Goal: Find contact information: Obtain details needed to contact an individual or organization

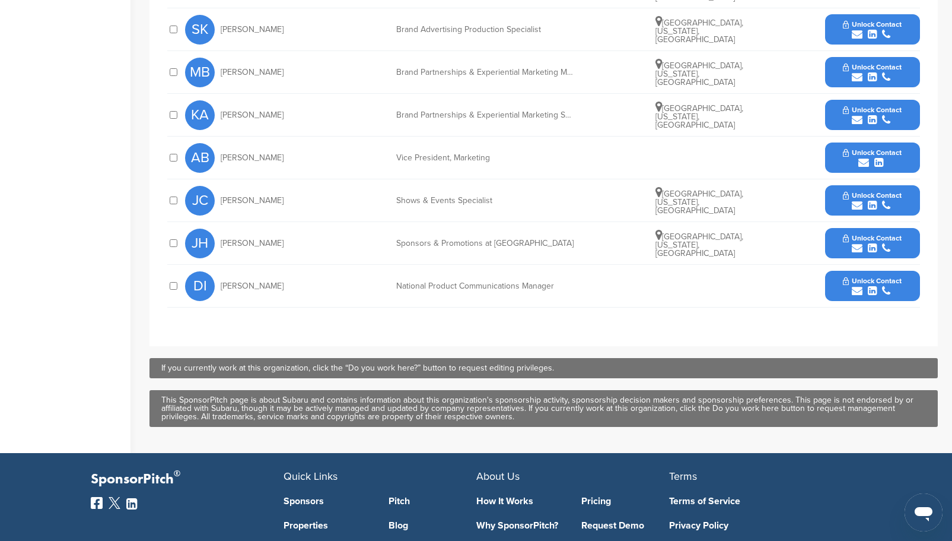
scroll to position [485, 0]
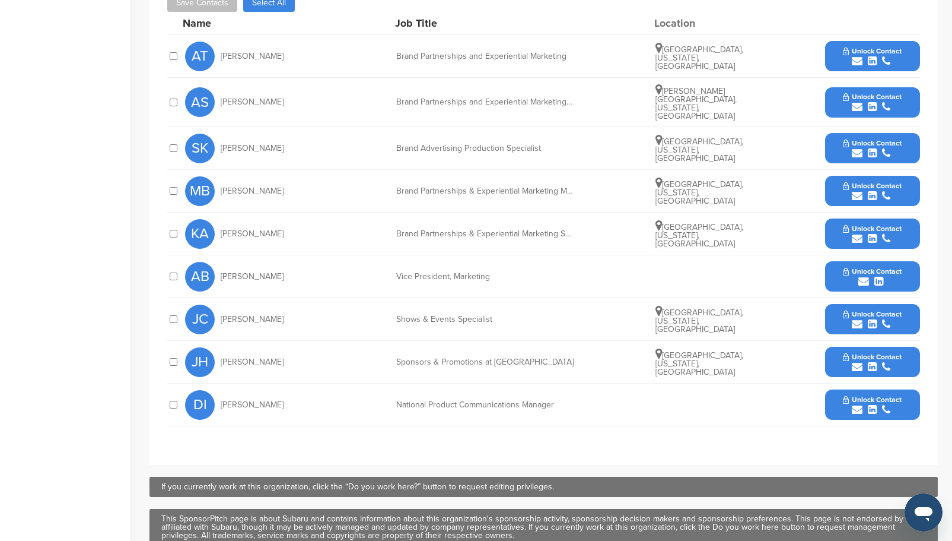
click at [885, 352] on span "Unlock Contact" at bounding box center [872, 356] width 59 height 8
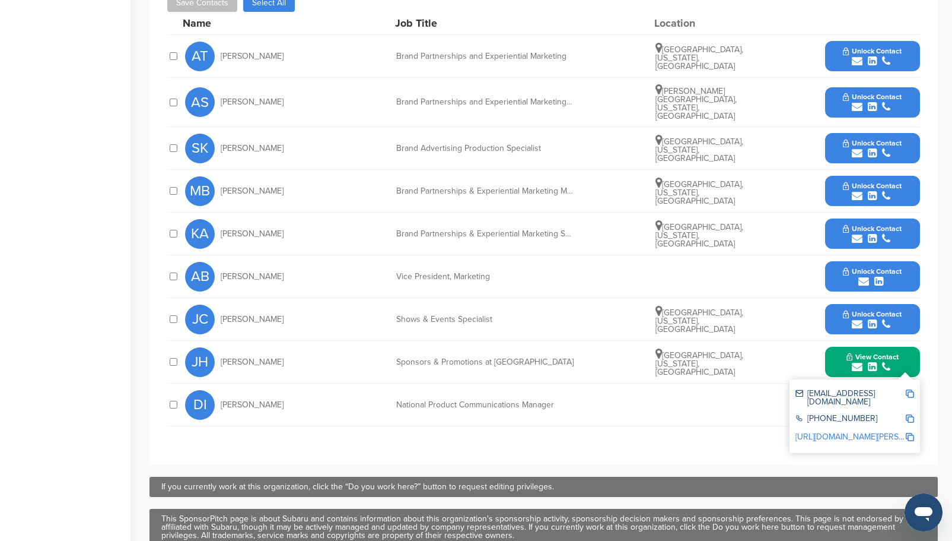
click at [857, 276] on div "submit" at bounding box center [872, 281] width 59 height 11
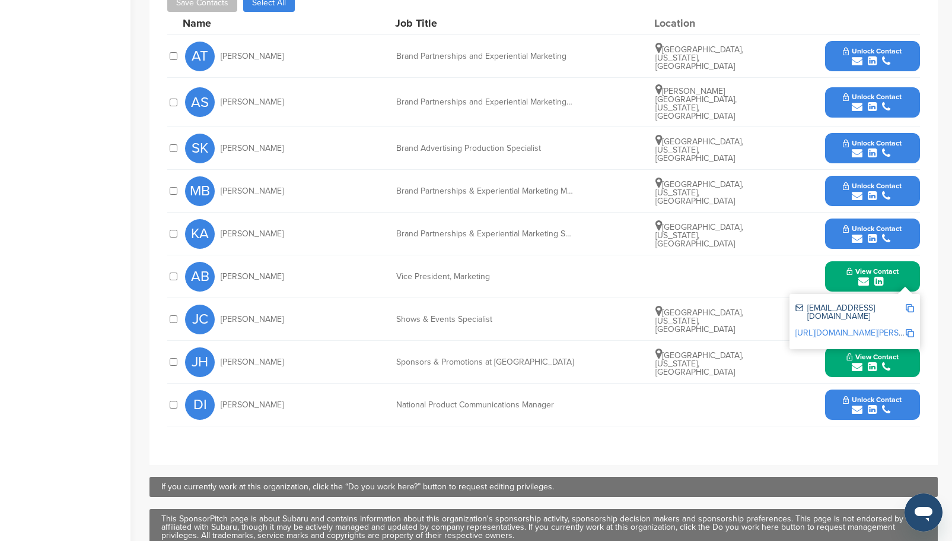
click at [863, 225] on span "Unlock Contact" at bounding box center [872, 228] width 59 height 8
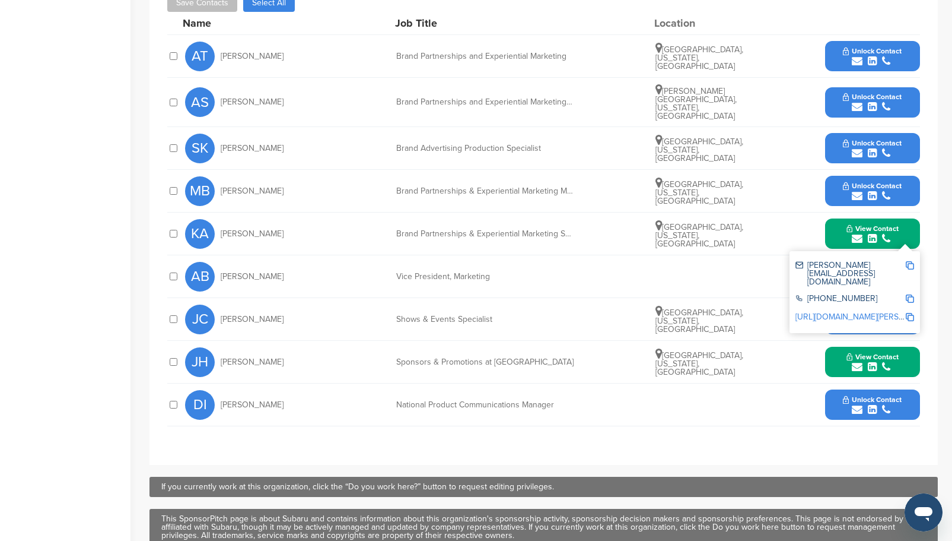
click at [860, 182] on span "Unlock Contact" at bounding box center [872, 186] width 59 height 8
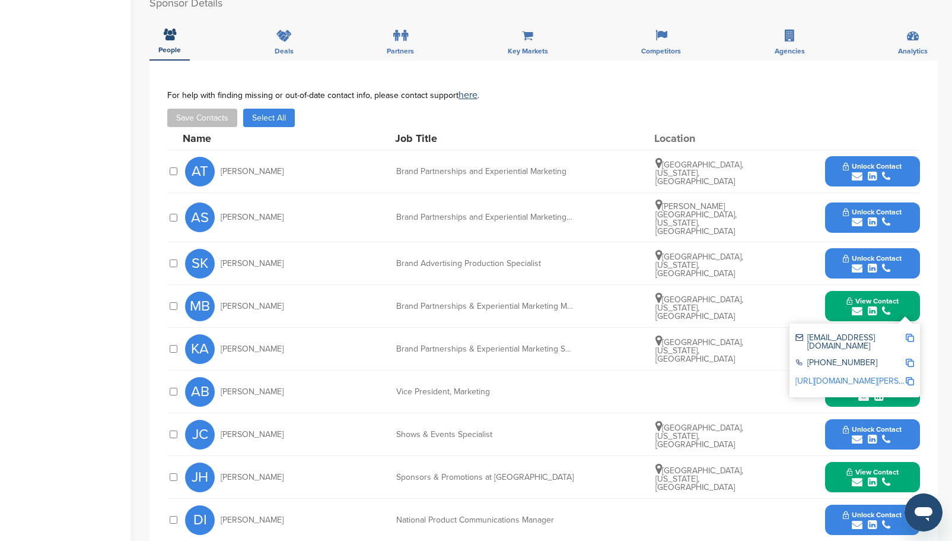
scroll to position [367, 0]
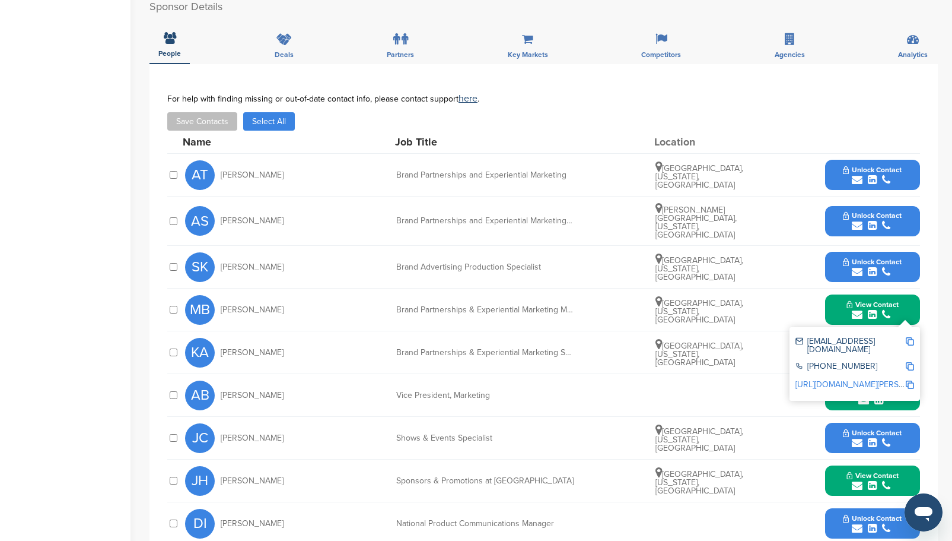
click at [865, 258] on span "Unlock Contact" at bounding box center [872, 262] width 59 height 8
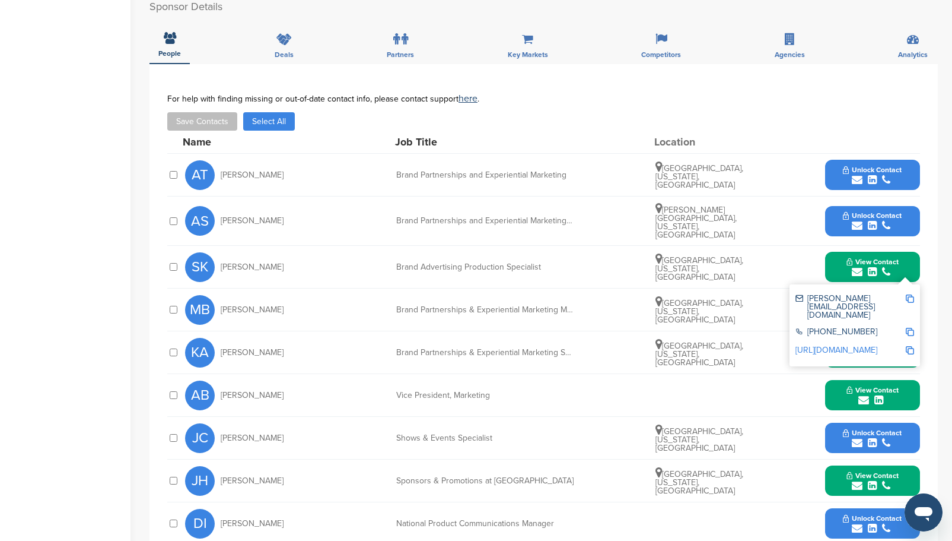
click at [859, 212] on span "Unlock Contact" at bounding box center [872, 215] width 59 height 8
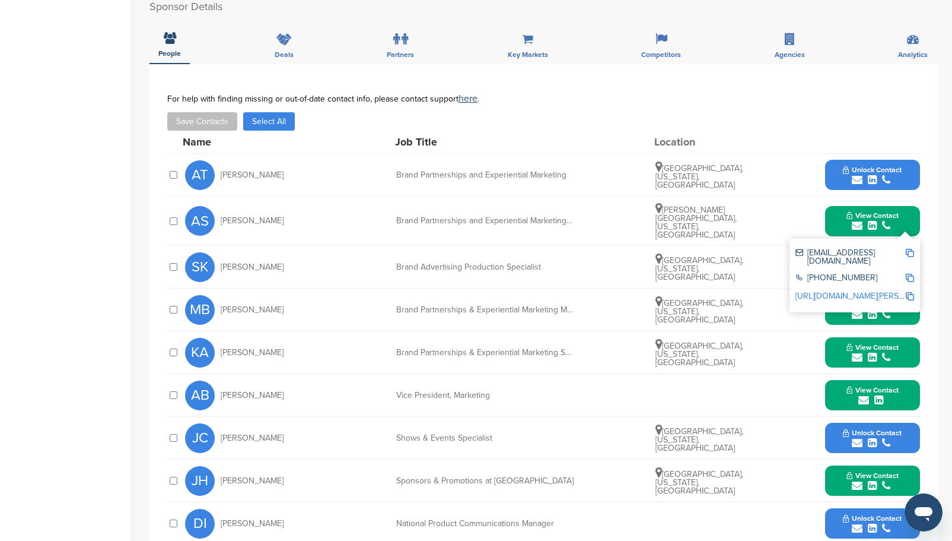
click at [856, 164] on button "Unlock Contact" at bounding box center [872, 175] width 87 height 36
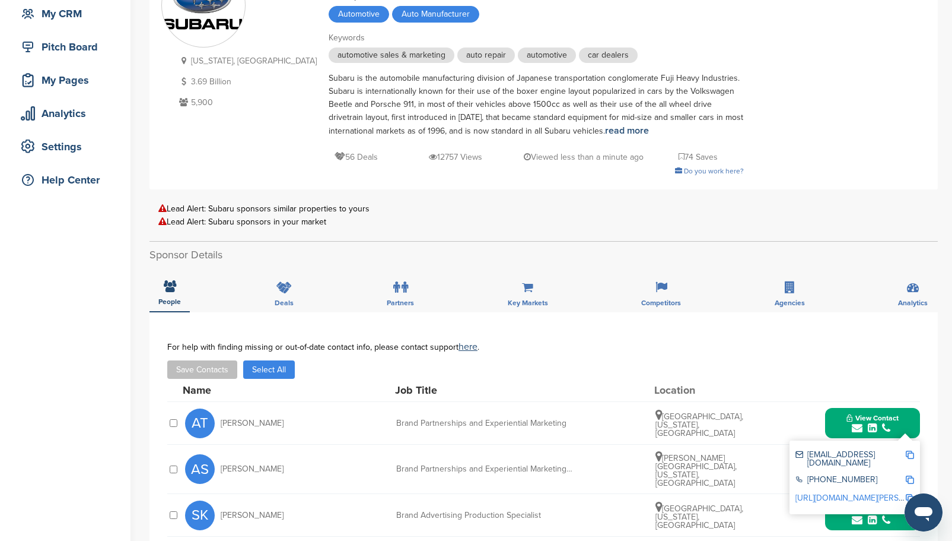
scroll to position [0, 0]
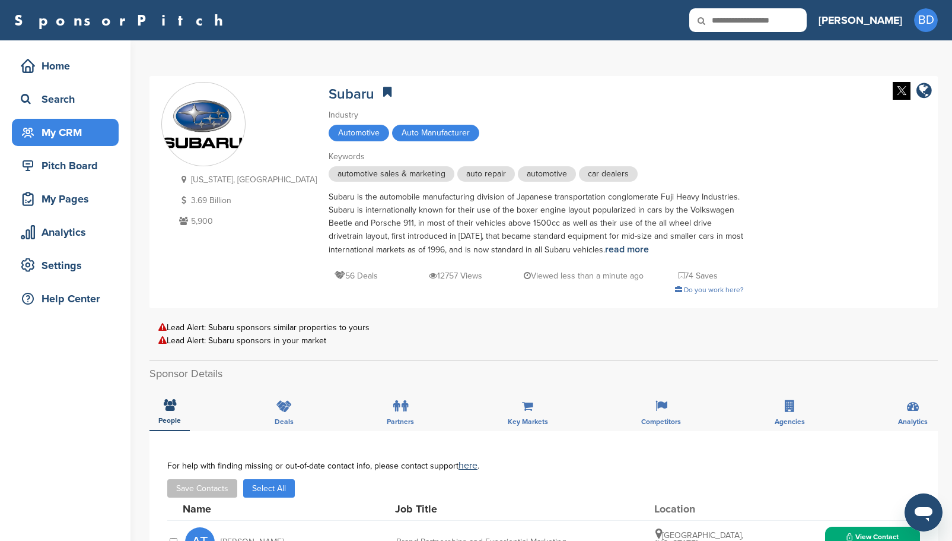
click at [70, 123] on div "My CRM" at bounding box center [68, 132] width 101 height 21
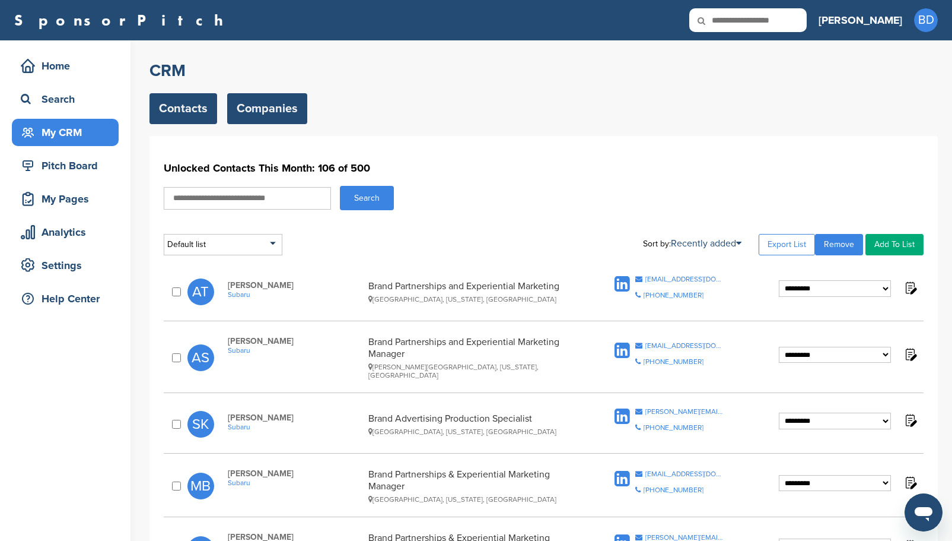
click at [249, 109] on link "Companies" at bounding box center [267, 108] width 80 height 31
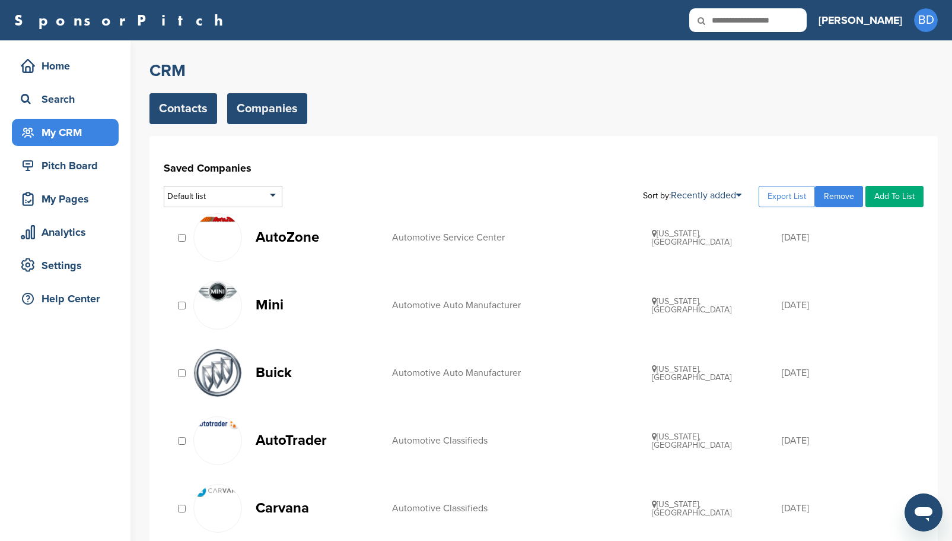
click at [173, 100] on link "Contacts" at bounding box center [184, 108] width 68 height 31
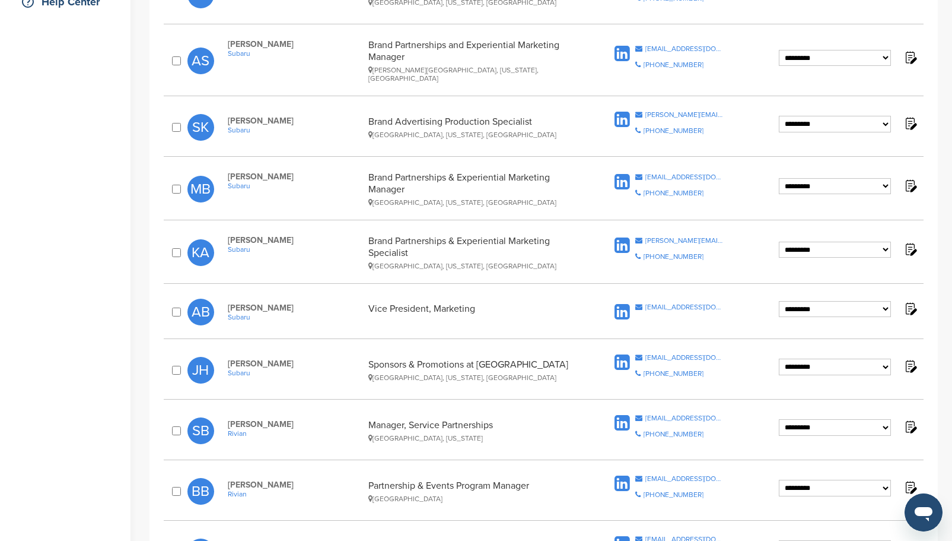
scroll to position [356, 0]
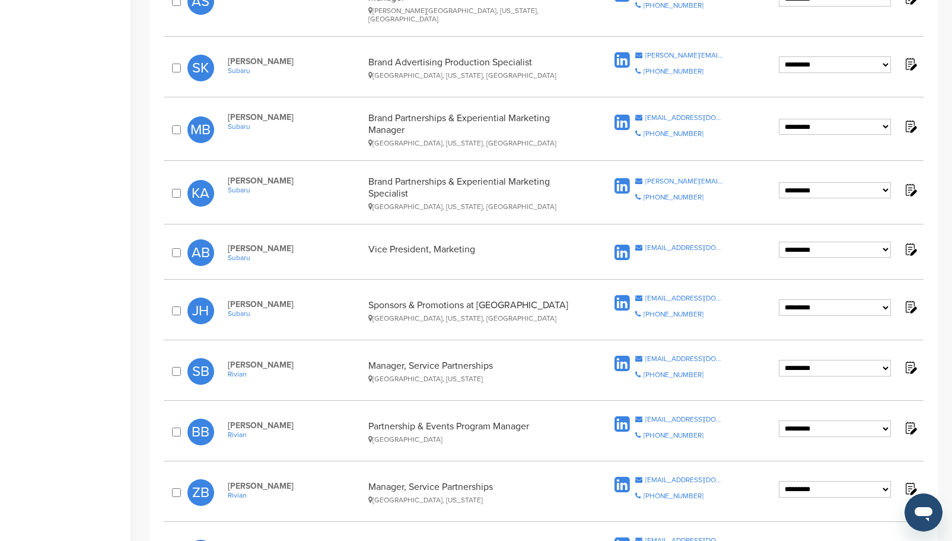
click at [622, 294] on icon at bounding box center [622, 303] width 15 height 18
click at [623, 244] on icon at bounding box center [622, 253] width 15 height 18
click at [621, 180] on icon at bounding box center [622, 186] width 15 height 18
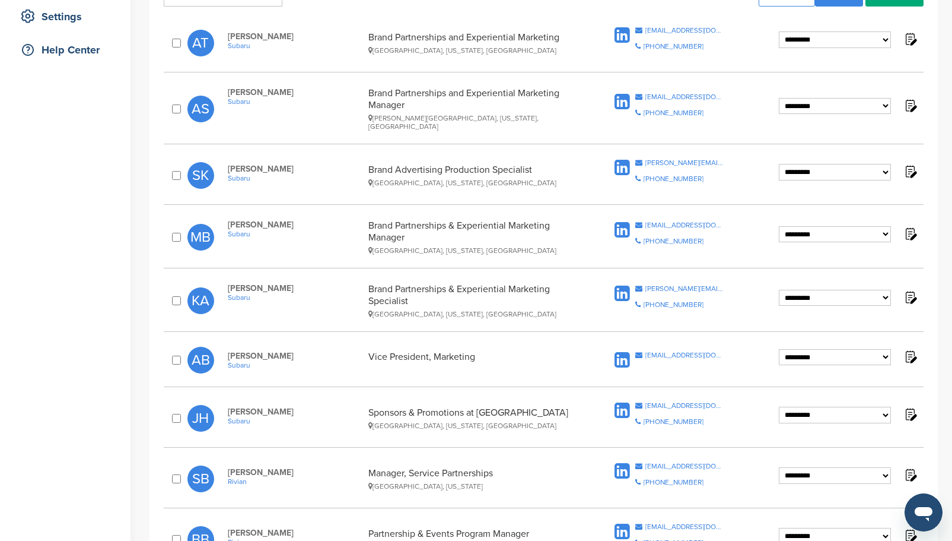
scroll to position [237, 0]
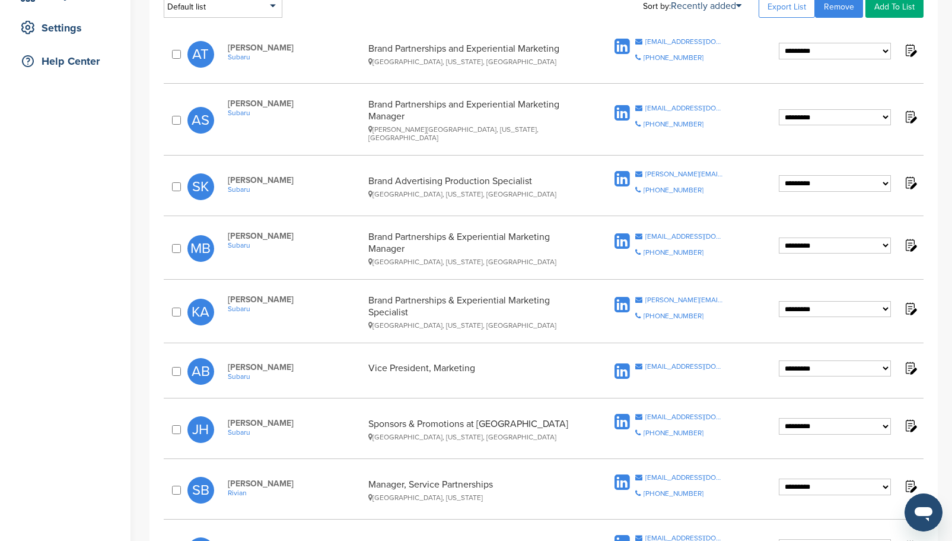
click at [620, 233] on icon at bounding box center [622, 242] width 15 height 18
click at [620, 171] on icon at bounding box center [622, 179] width 15 height 18
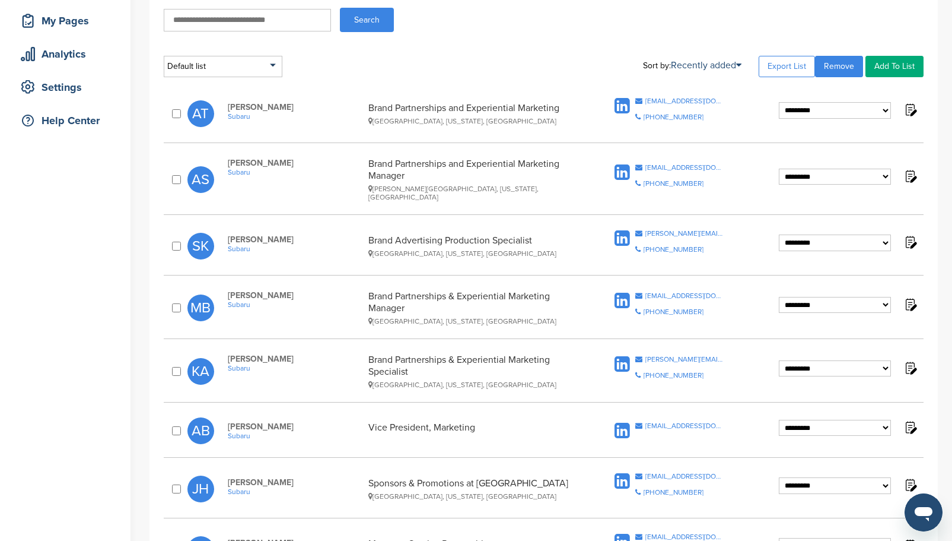
click at [618, 168] on icon at bounding box center [622, 173] width 15 height 18
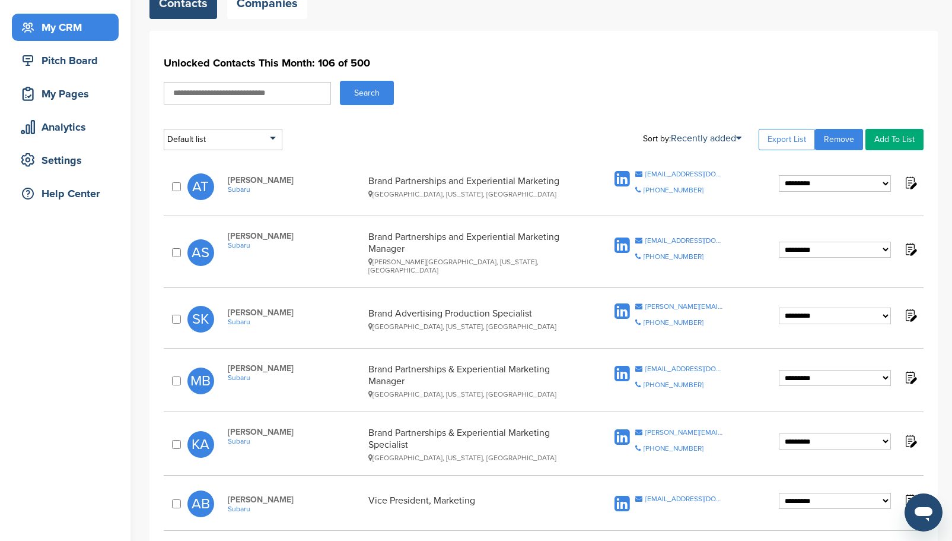
scroll to position [119, 0]
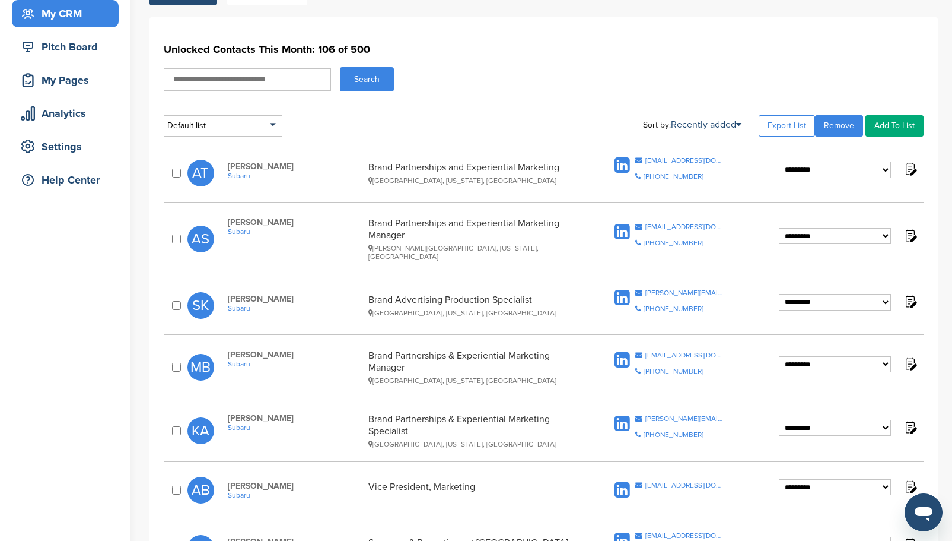
click at [620, 166] on icon at bounding box center [622, 166] width 15 height 18
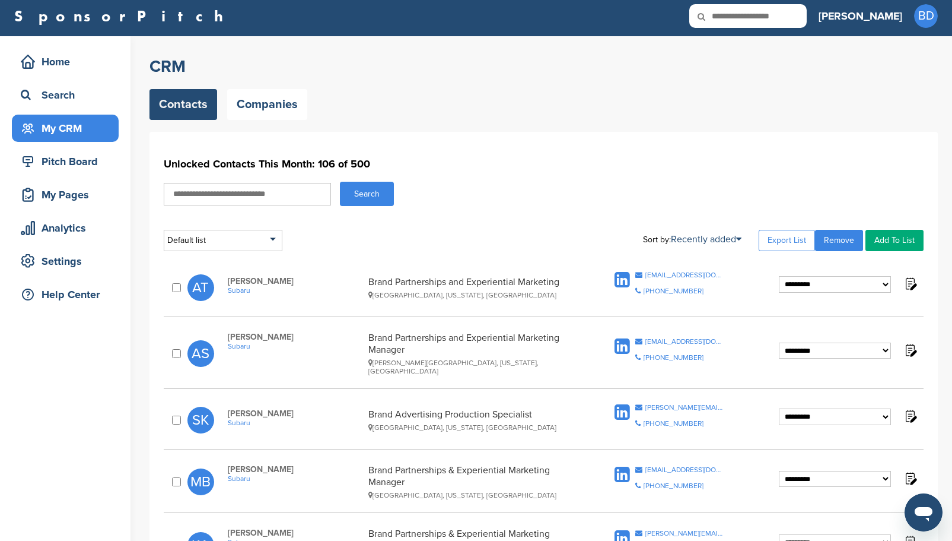
scroll to position [0, 0]
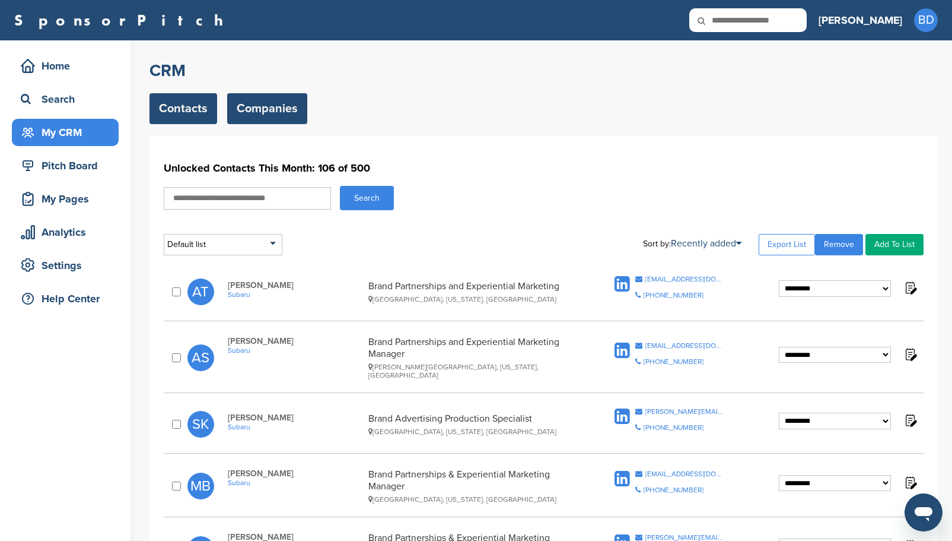
click at [272, 107] on link "Companies" at bounding box center [267, 108] width 80 height 31
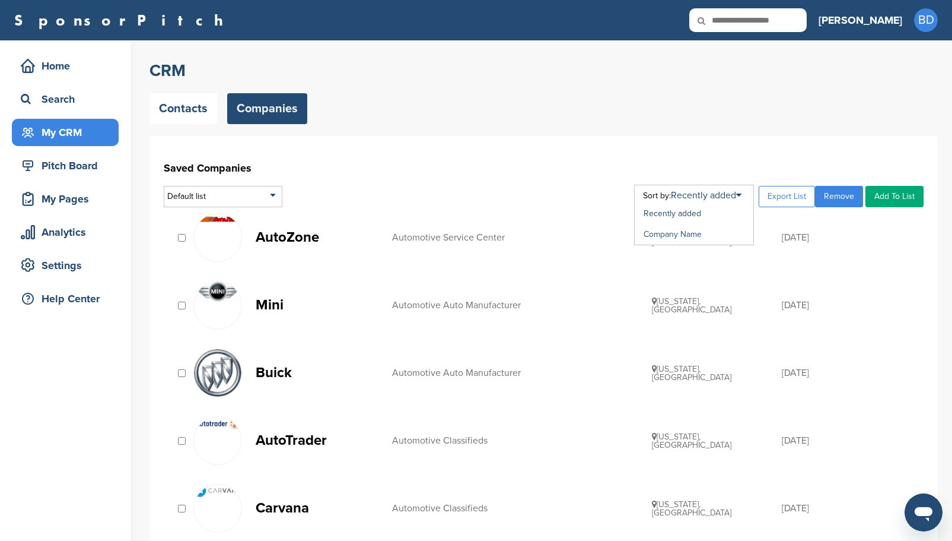
click at [700, 234] on link "Company Name" at bounding box center [673, 234] width 58 height 10
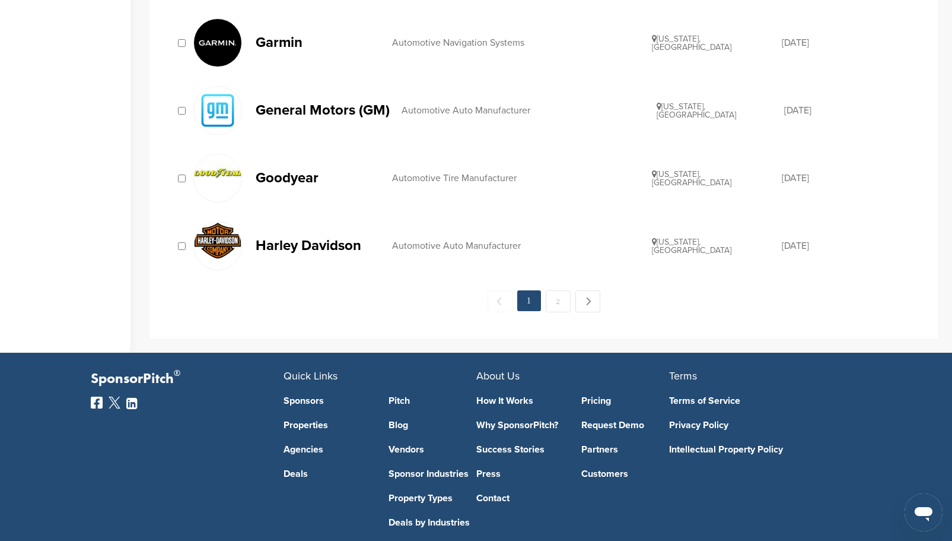
scroll to position [1305, 0]
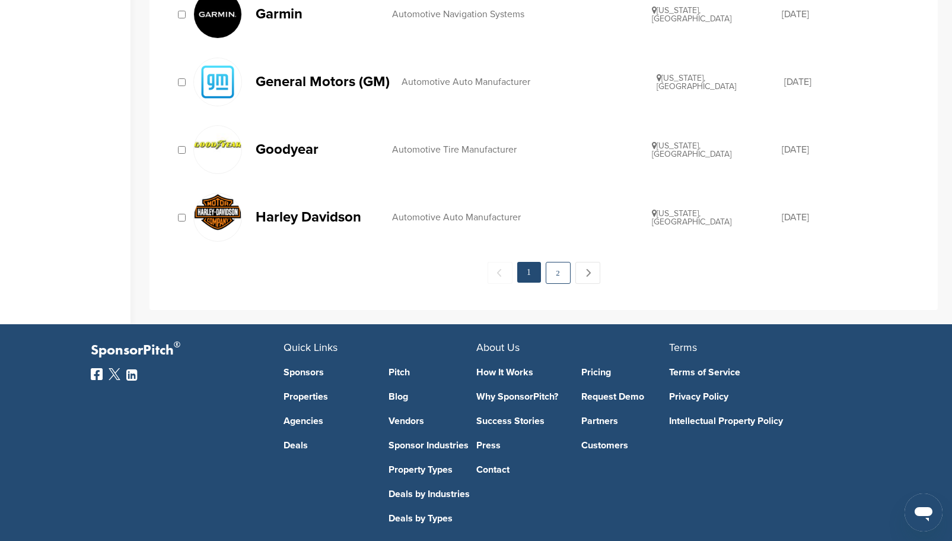
click at [563, 277] on link "2" at bounding box center [558, 273] width 25 height 22
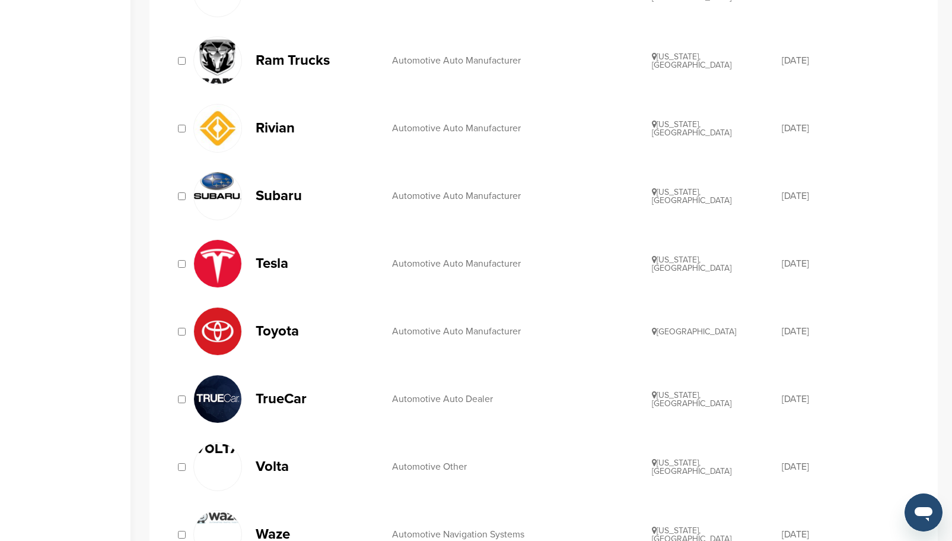
scroll to position [771, 0]
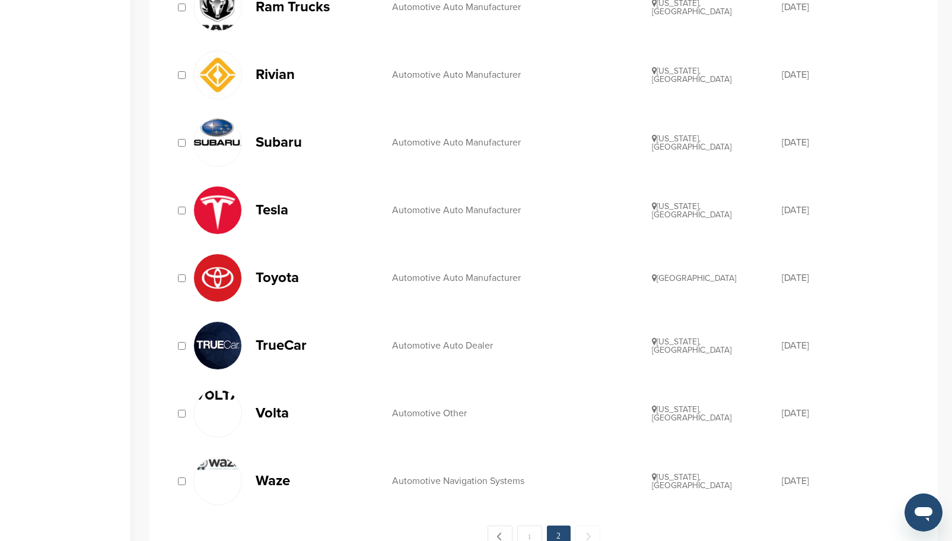
click at [272, 206] on p "Tesla" at bounding box center [318, 209] width 125 height 15
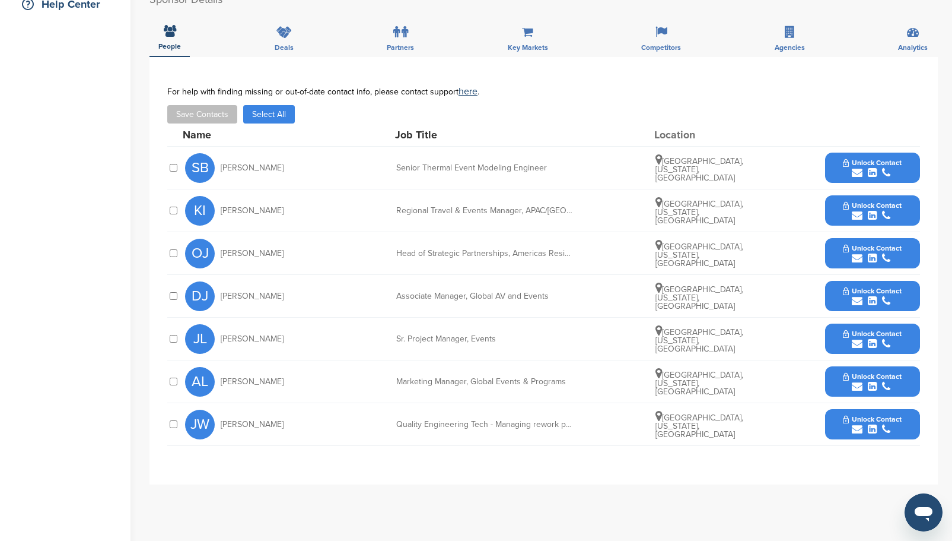
scroll to position [297, 0]
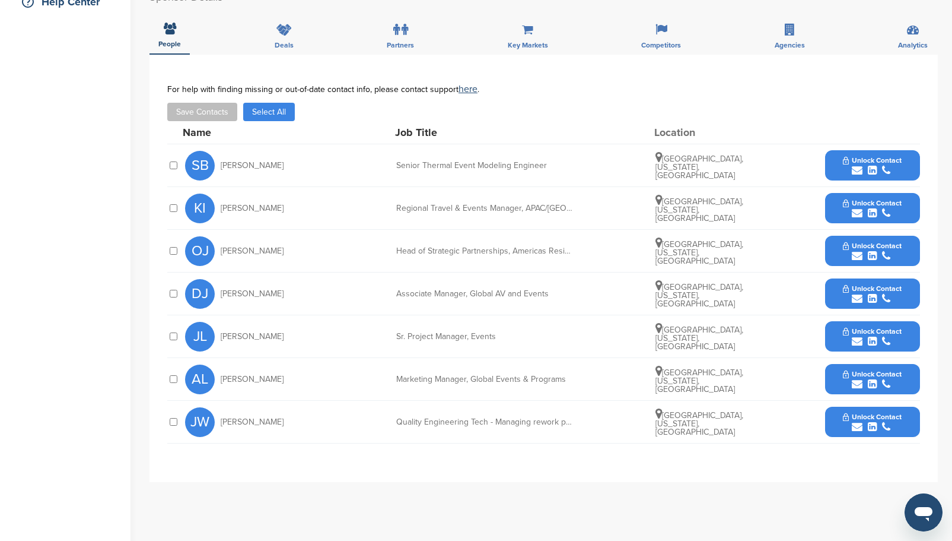
click at [870, 376] on span "Unlock Contact" at bounding box center [872, 374] width 59 height 8
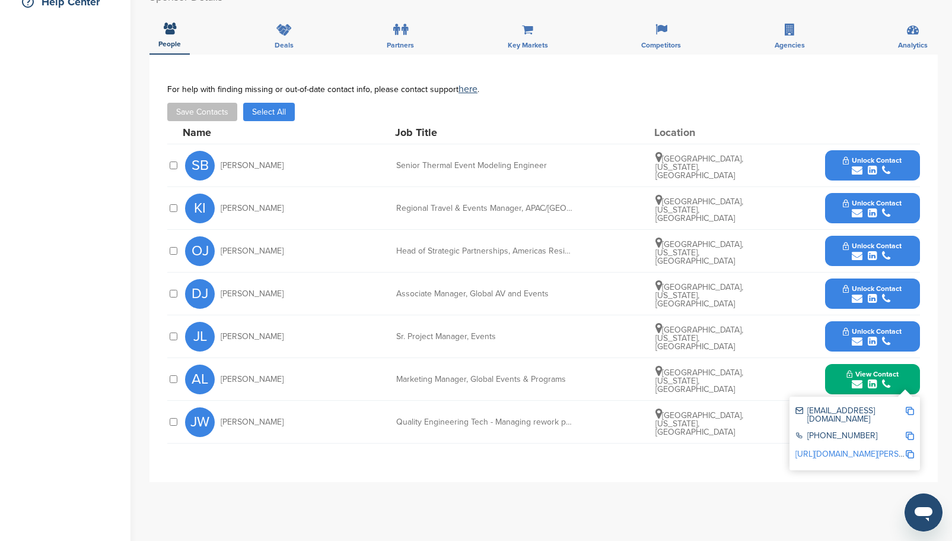
click at [847, 250] on div "submit" at bounding box center [872, 255] width 59 height 11
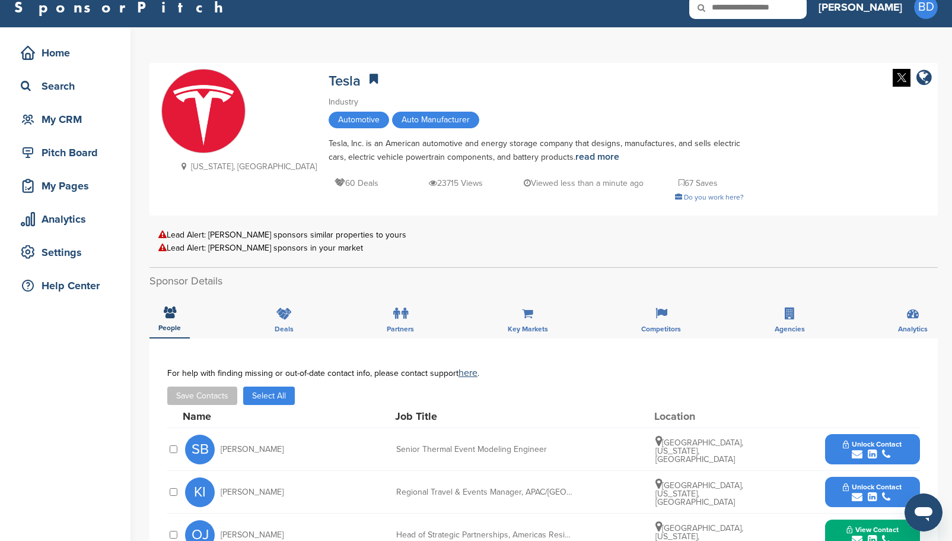
scroll to position [0, 0]
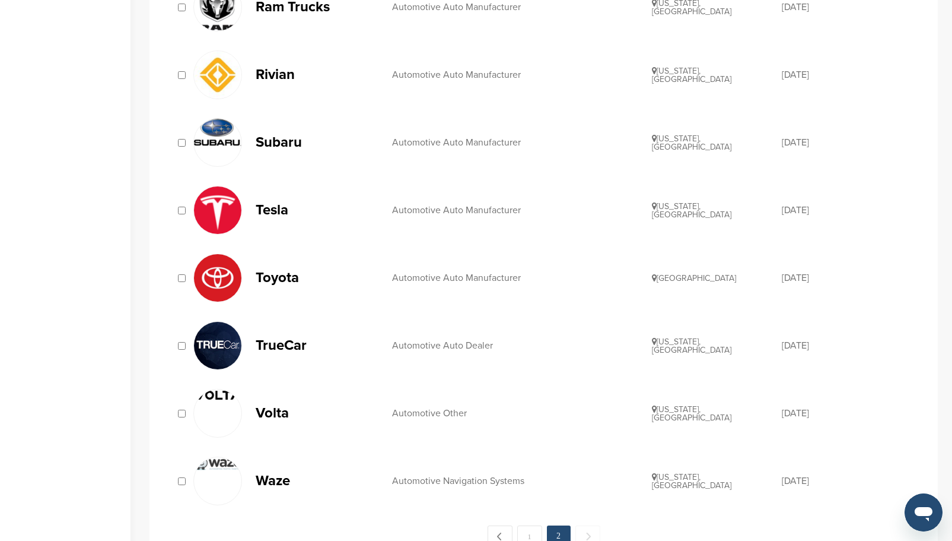
click at [227, 280] on img at bounding box center [217, 277] width 47 height 47
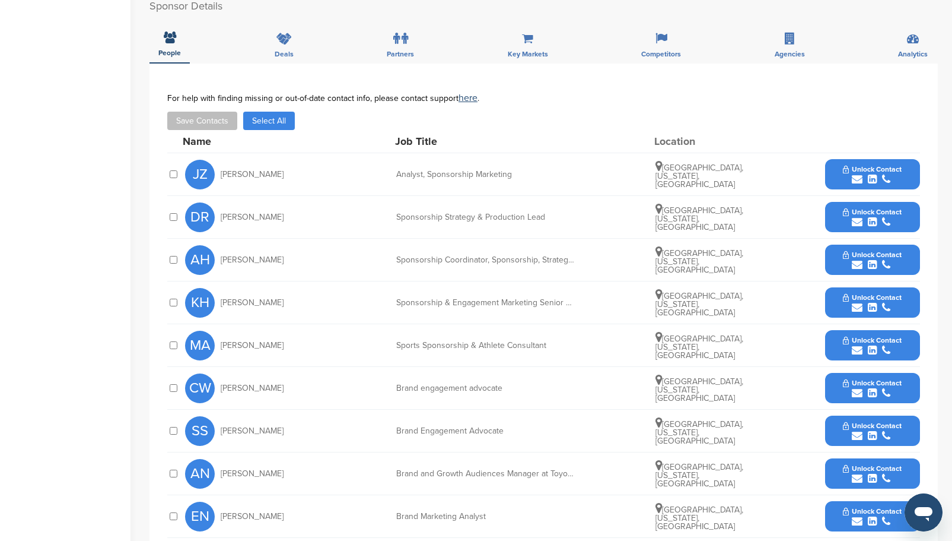
scroll to position [593, 0]
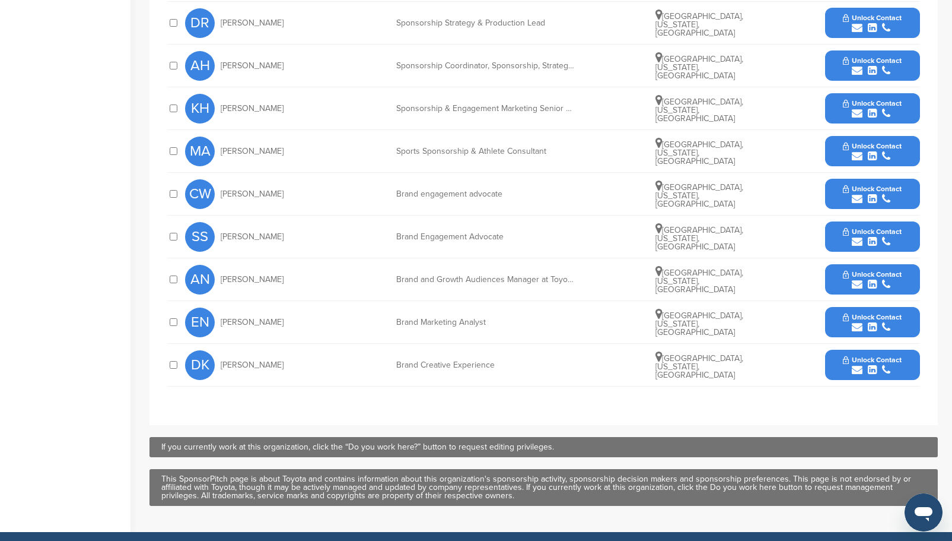
click at [879, 322] on div "submit" at bounding box center [872, 327] width 59 height 11
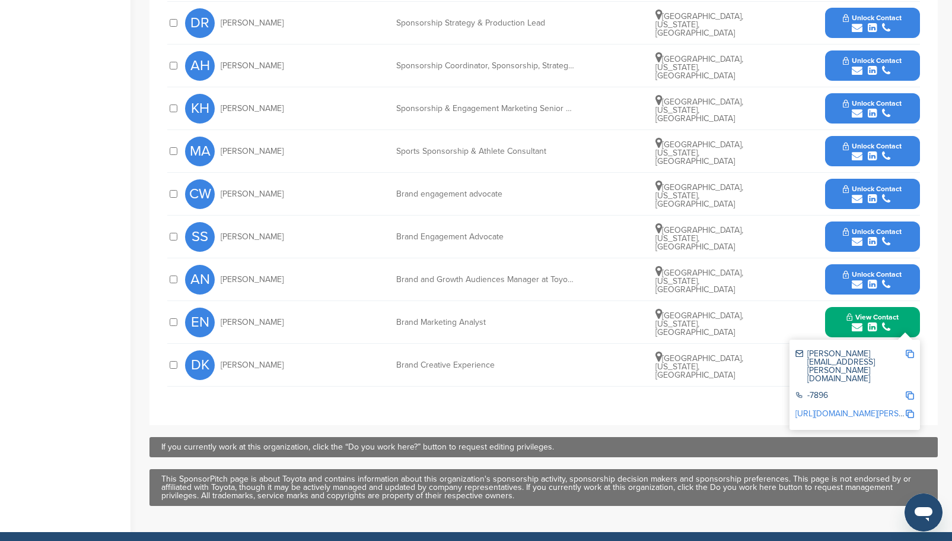
click at [866, 274] on span "Unlock Contact" at bounding box center [872, 274] width 59 height 8
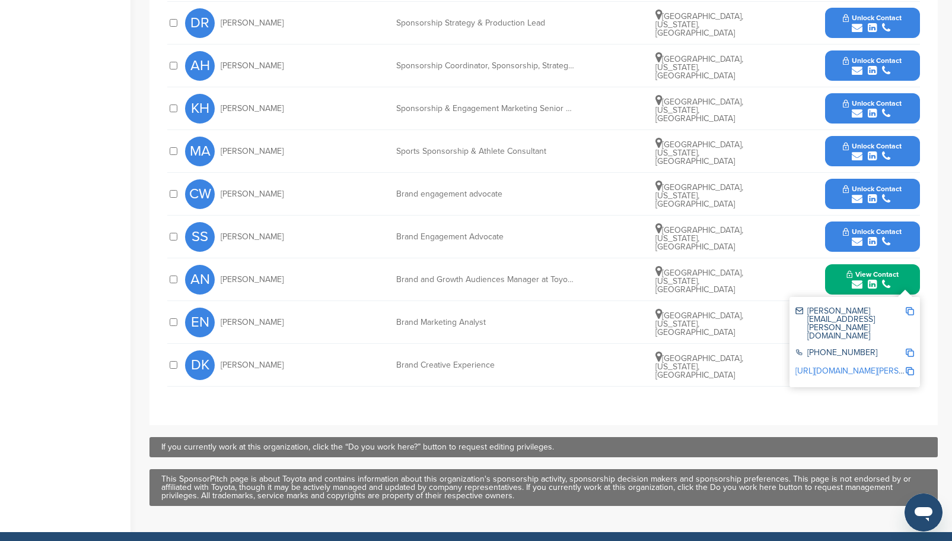
scroll to position [534, 0]
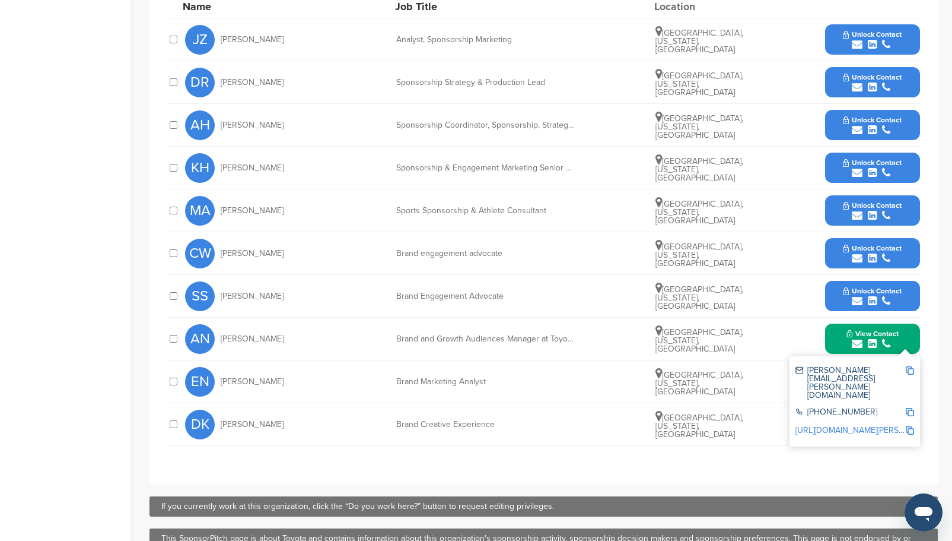
drag, startPoint x: 872, startPoint y: 292, endPoint x: 871, endPoint y: 275, distance: 16.6
click at [872, 292] on span "Unlock Contact" at bounding box center [872, 291] width 59 height 8
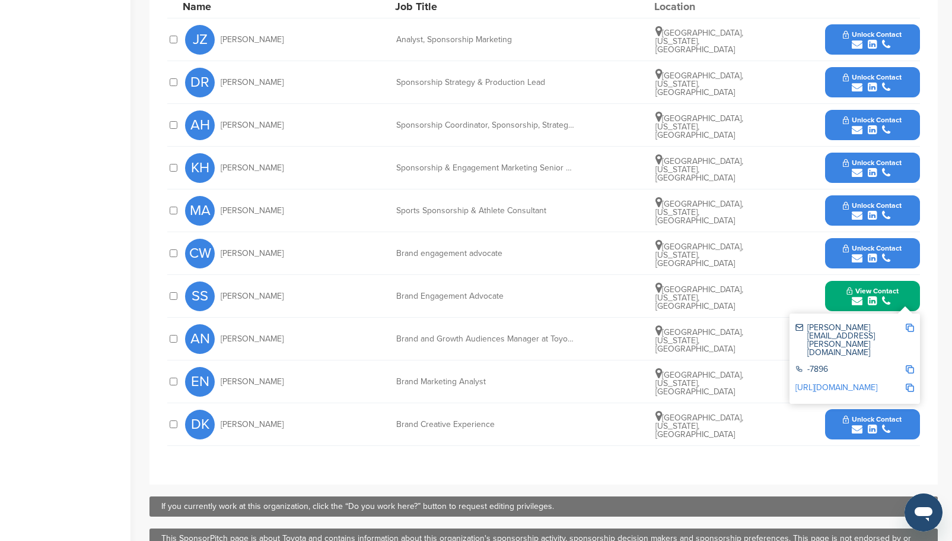
click at [866, 255] on div "submit" at bounding box center [872, 258] width 59 height 11
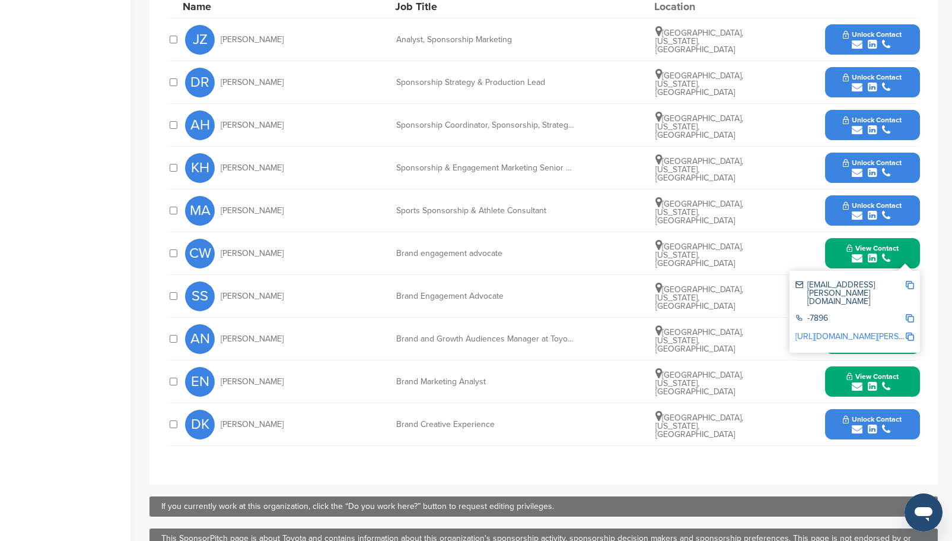
click at [866, 208] on span "Unlock Contact" at bounding box center [872, 205] width 59 height 8
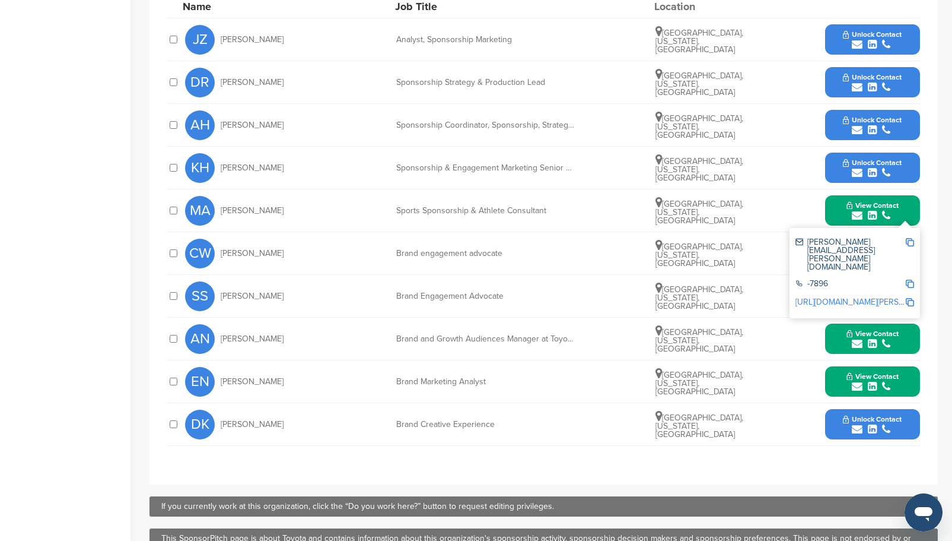
click at [862, 169] on icon "submit" at bounding box center [857, 172] width 11 height 11
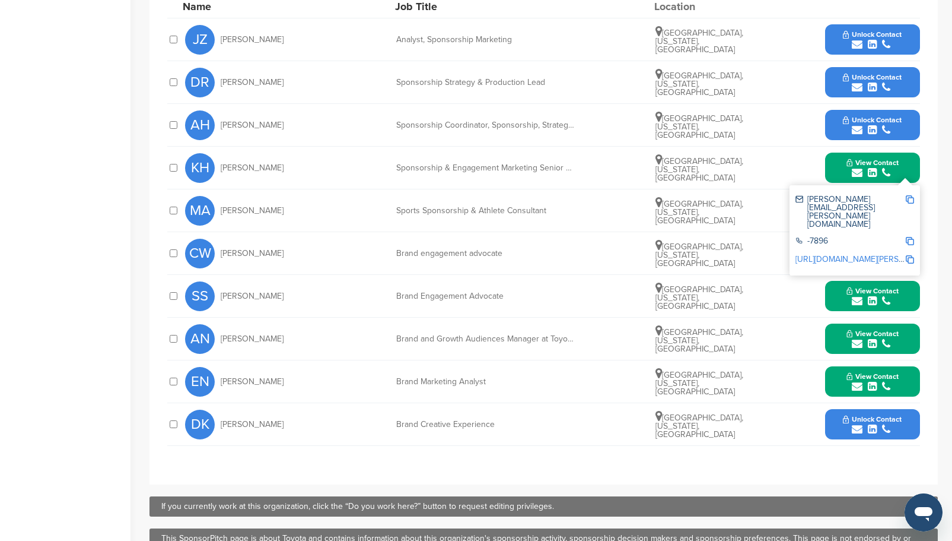
click at [859, 125] on icon "submit" at bounding box center [857, 130] width 11 height 11
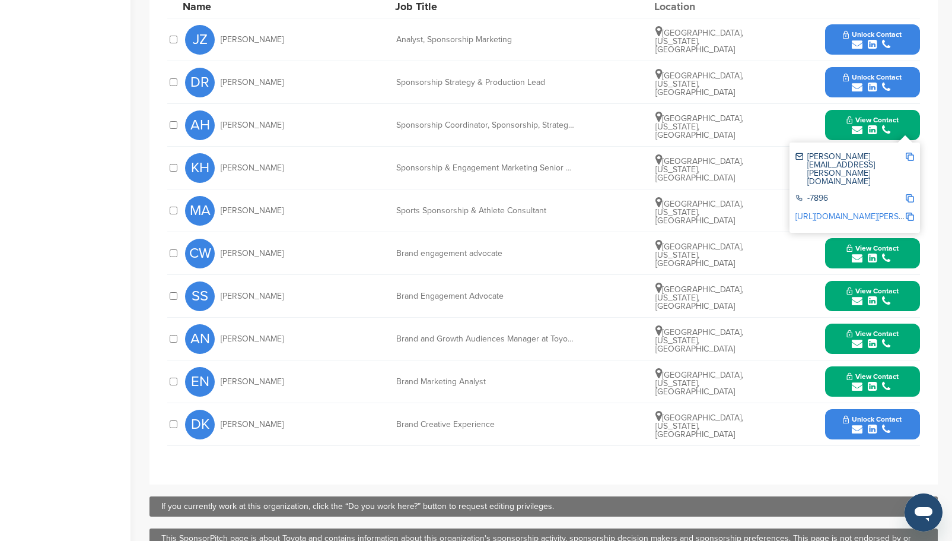
click at [860, 75] on span "Unlock Contact" at bounding box center [872, 77] width 59 height 8
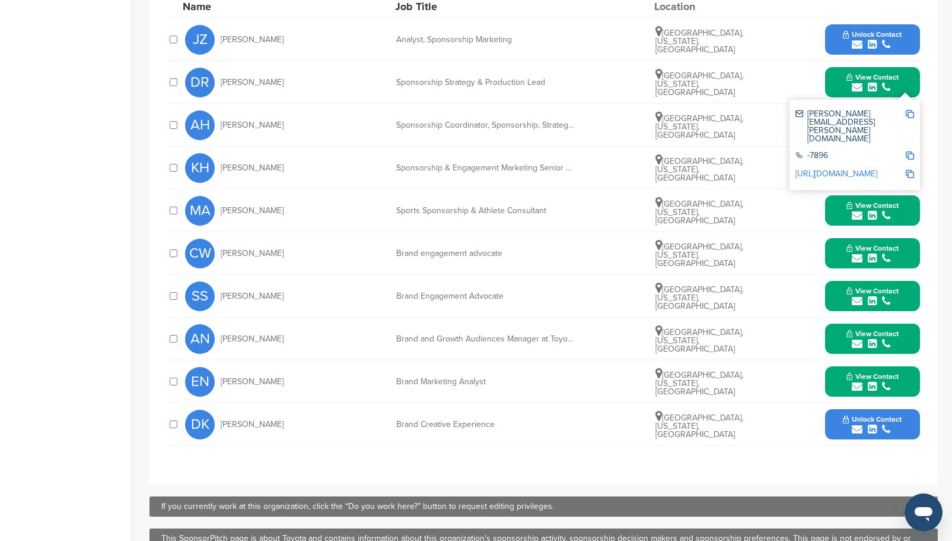
click at [863, 34] on span "Unlock Contact" at bounding box center [872, 34] width 59 height 8
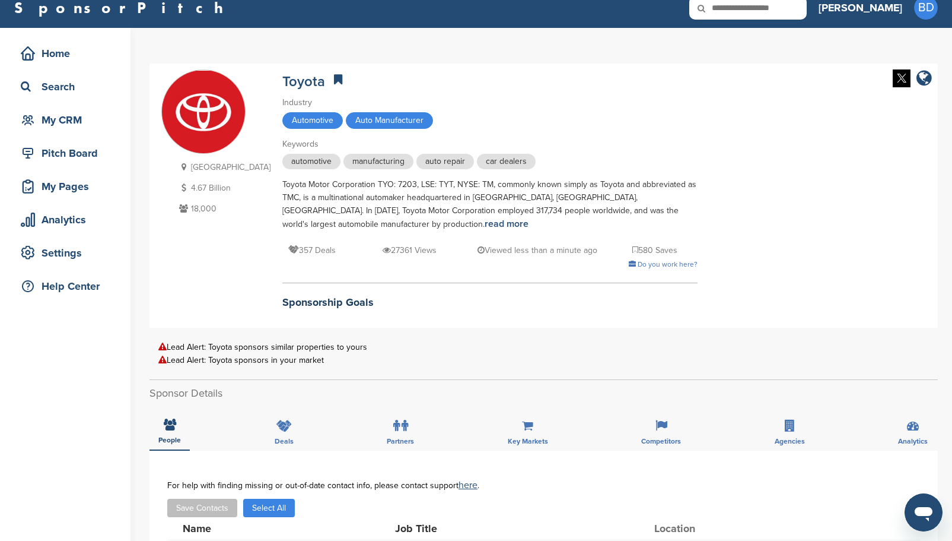
scroll to position [0, 0]
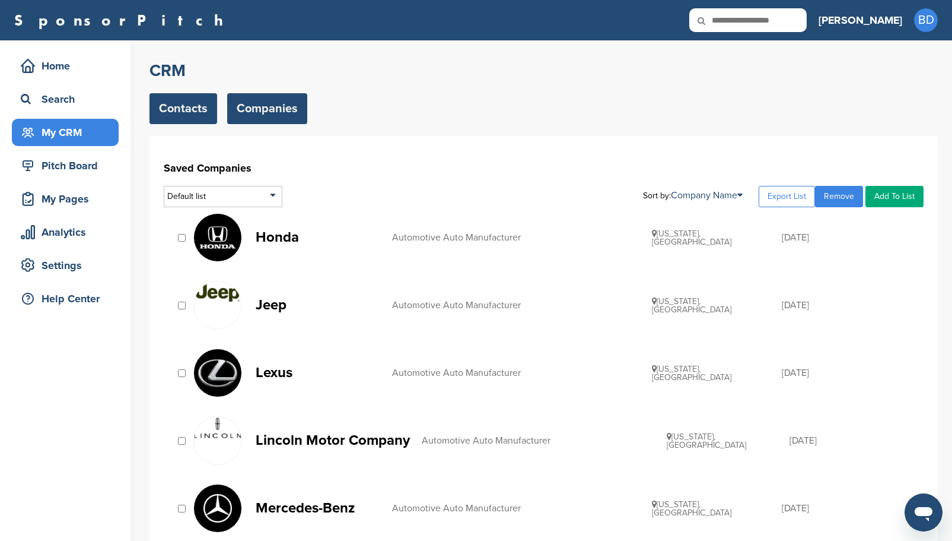
click at [182, 112] on link "Contacts" at bounding box center [184, 108] width 68 height 31
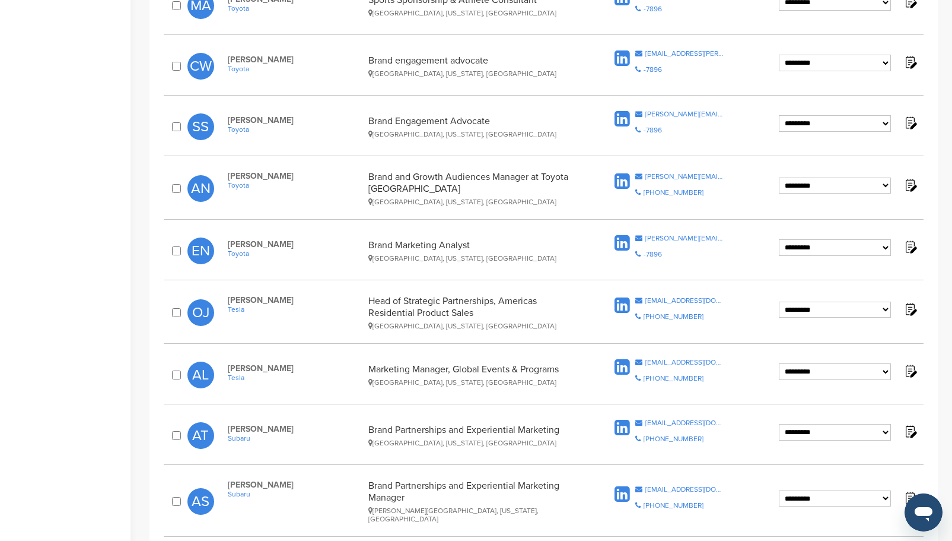
scroll to position [593, 0]
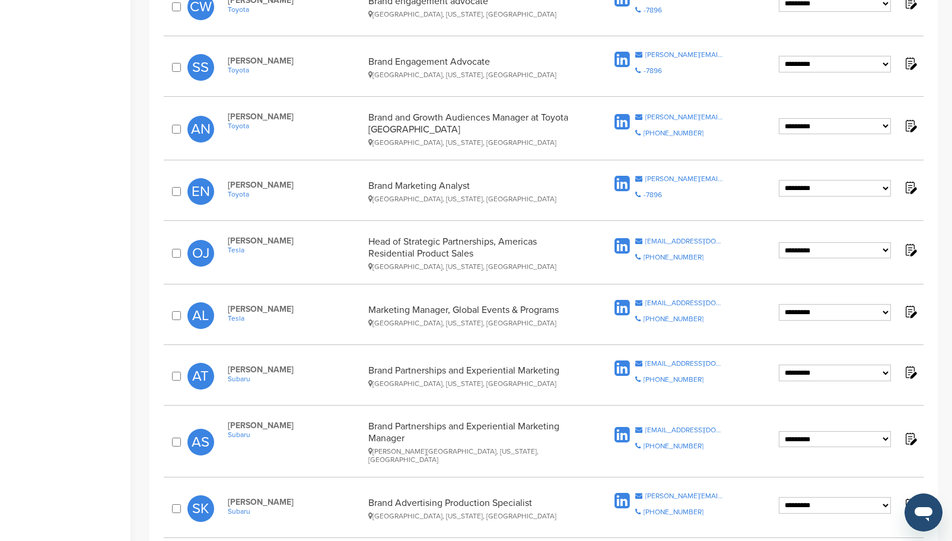
click at [618, 304] on icon at bounding box center [622, 308] width 15 height 18
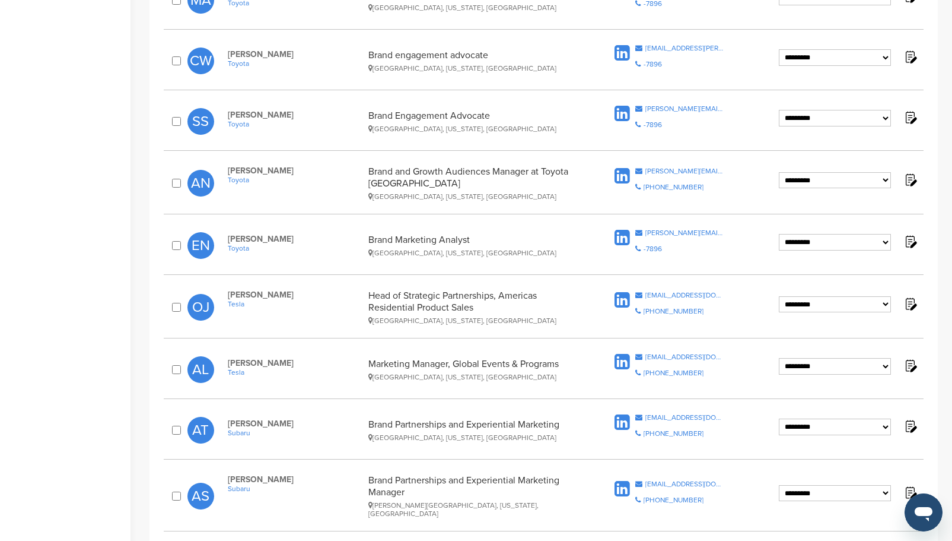
scroll to position [475, 0]
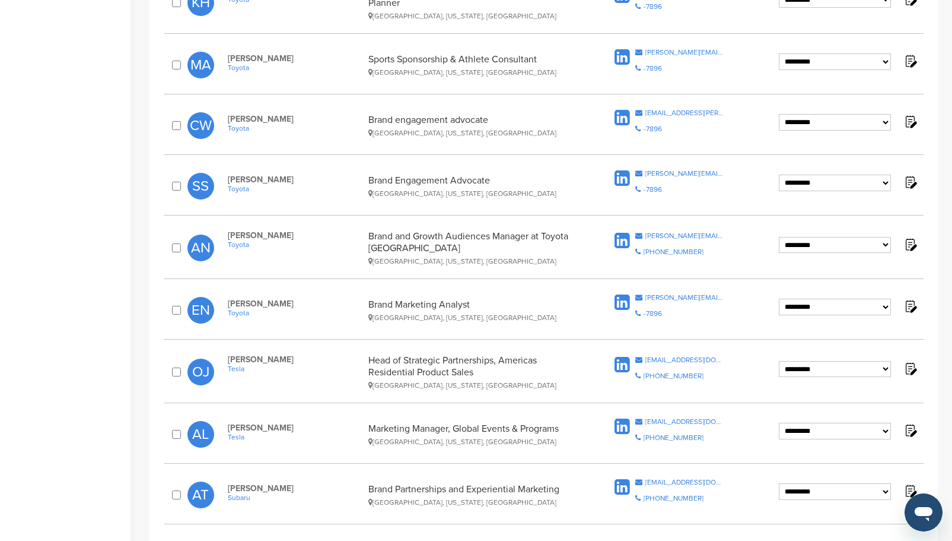
click at [618, 361] on icon at bounding box center [622, 365] width 15 height 18
click at [623, 300] on icon at bounding box center [622, 303] width 15 height 18
click at [627, 242] on icon at bounding box center [622, 241] width 15 height 18
click at [620, 179] on icon at bounding box center [622, 179] width 15 height 18
click at [618, 113] on icon at bounding box center [622, 118] width 15 height 18
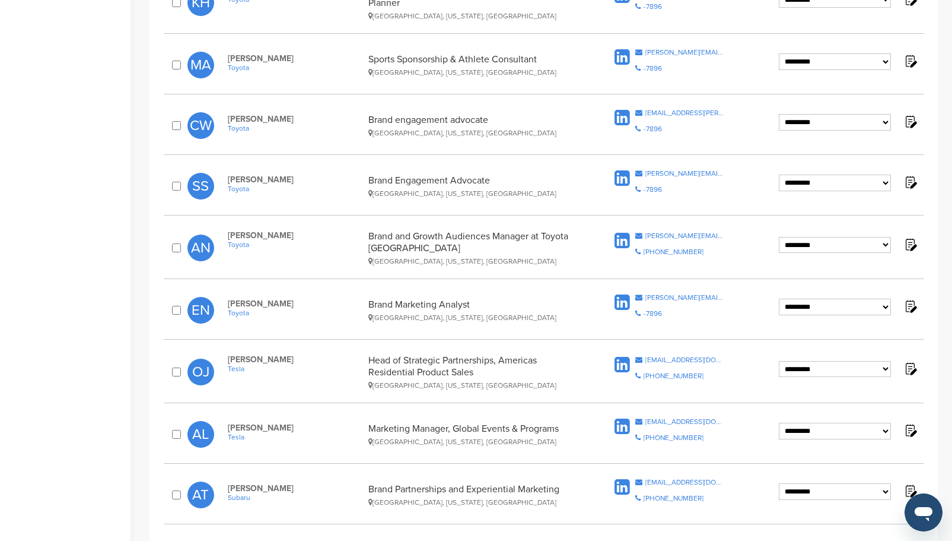
scroll to position [297, 0]
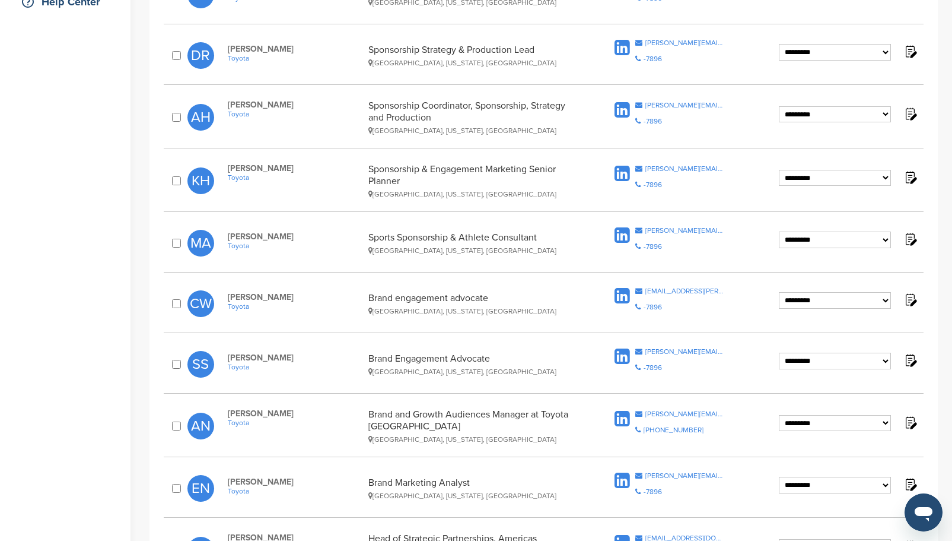
click at [621, 231] on icon at bounding box center [622, 236] width 15 height 18
click at [618, 173] on icon at bounding box center [622, 174] width 15 height 18
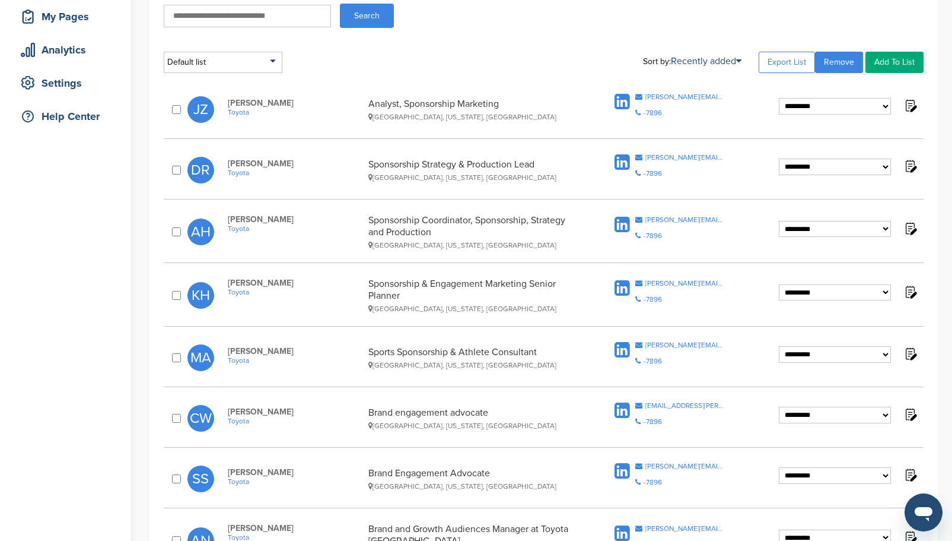
scroll to position [178, 0]
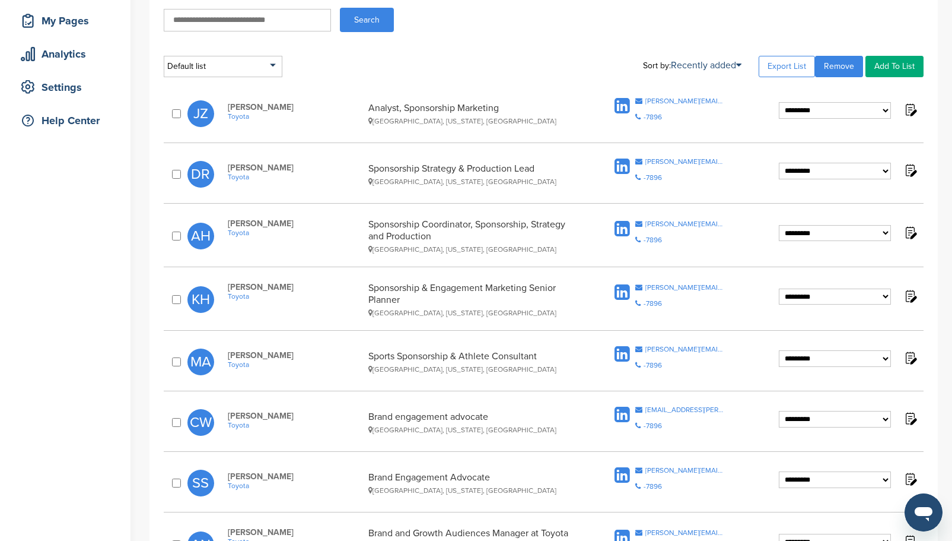
click at [624, 230] on icon at bounding box center [622, 229] width 15 height 18
click at [908, 233] on img at bounding box center [910, 232] width 15 height 15
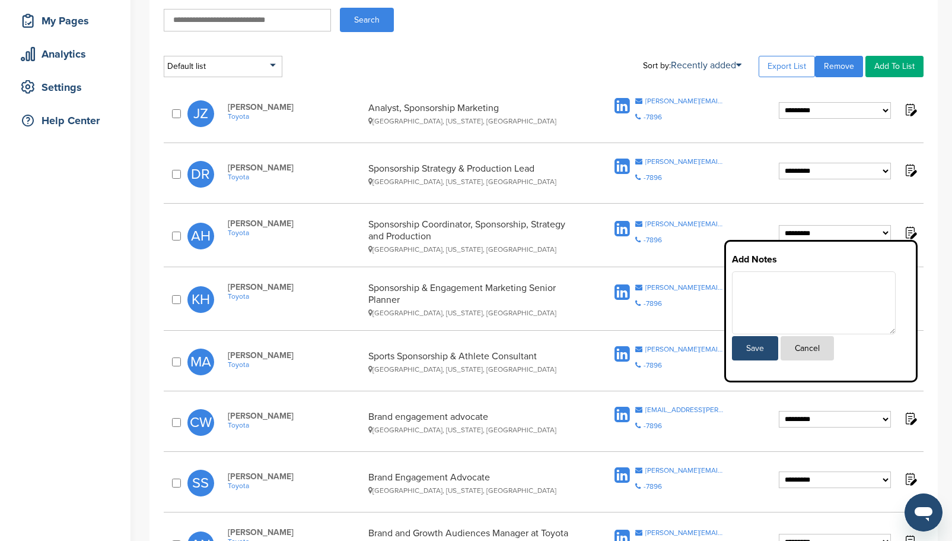
click at [787, 313] on textarea at bounding box center [814, 302] width 164 height 63
click at [744, 277] on textarea "**********" at bounding box center [814, 302] width 164 height 63
type textarea "**********"
click at [761, 349] on button "Save" at bounding box center [755, 348] width 46 height 24
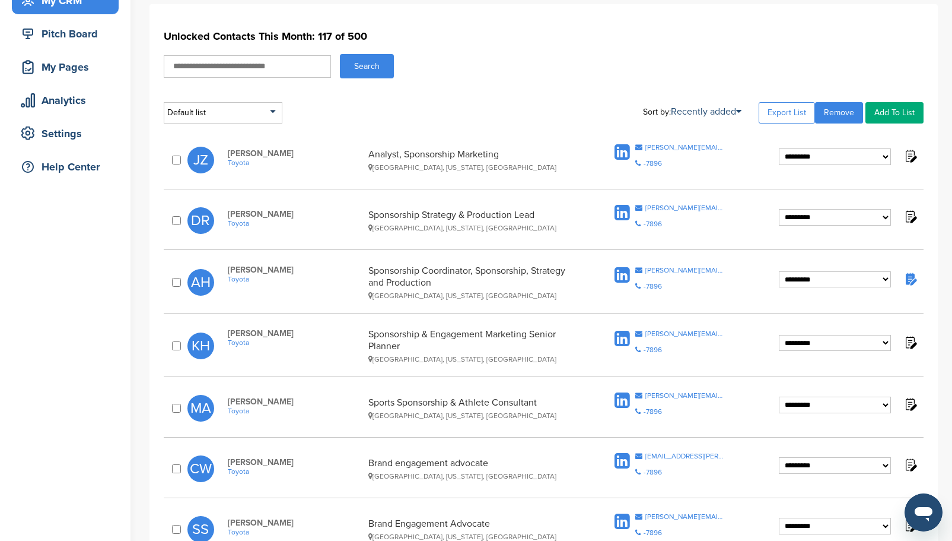
scroll to position [119, 0]
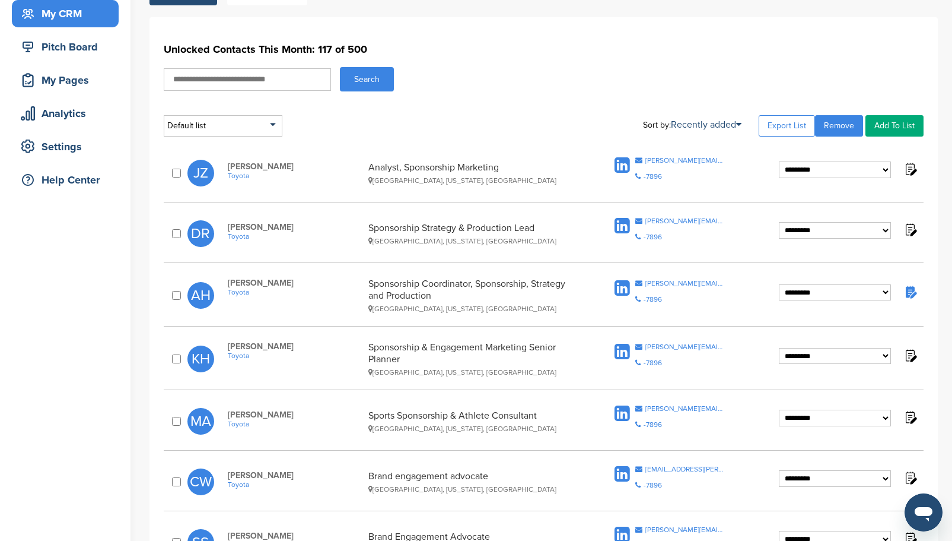
click at [624, 228] on icon at bounding box center [622, 226] width 15 height 18
click at [625, 164] on icon at bounding box center [622, 166] width 15 height 18
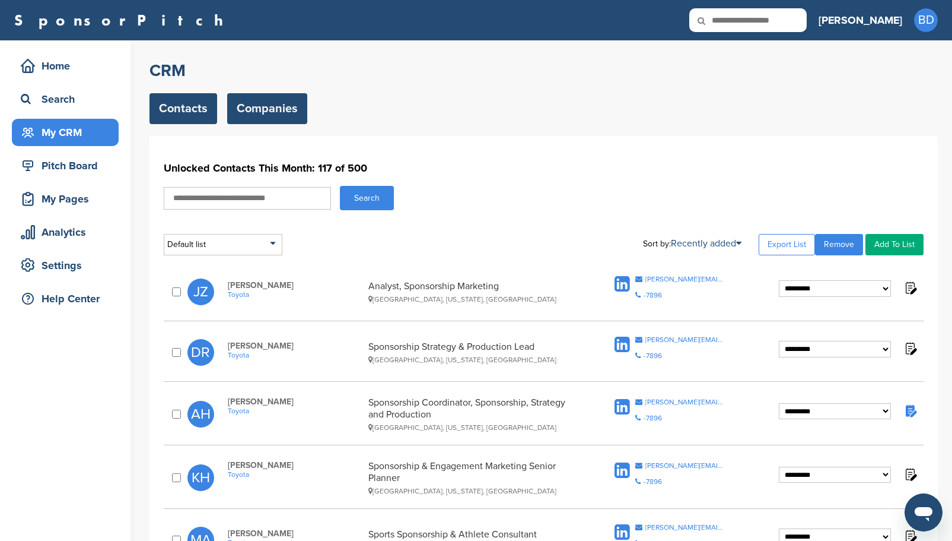
click at [271, 102] on link "Companies" at bounding box center [267, 108] width 80 height 31
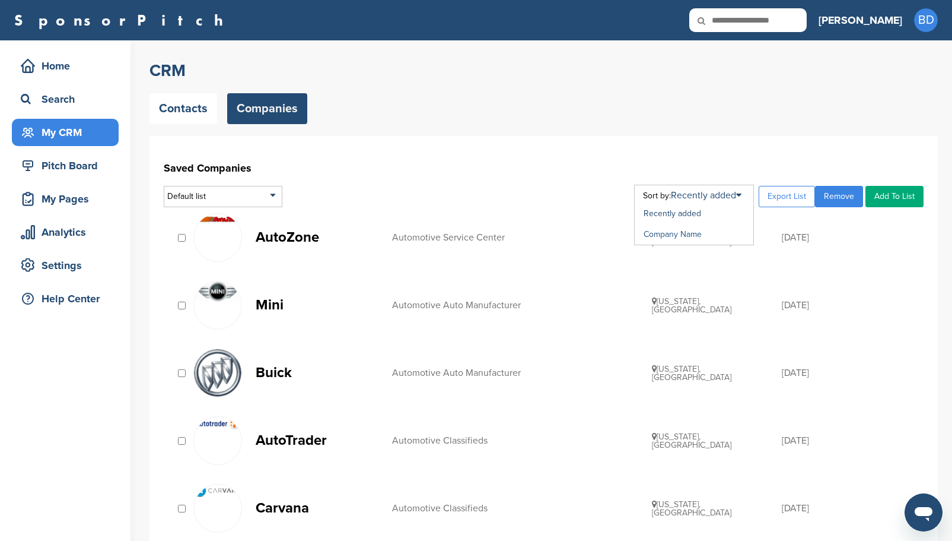
click at [690, 231] on link "Company Name" at bounding box center [673, 234] width 58 height 10
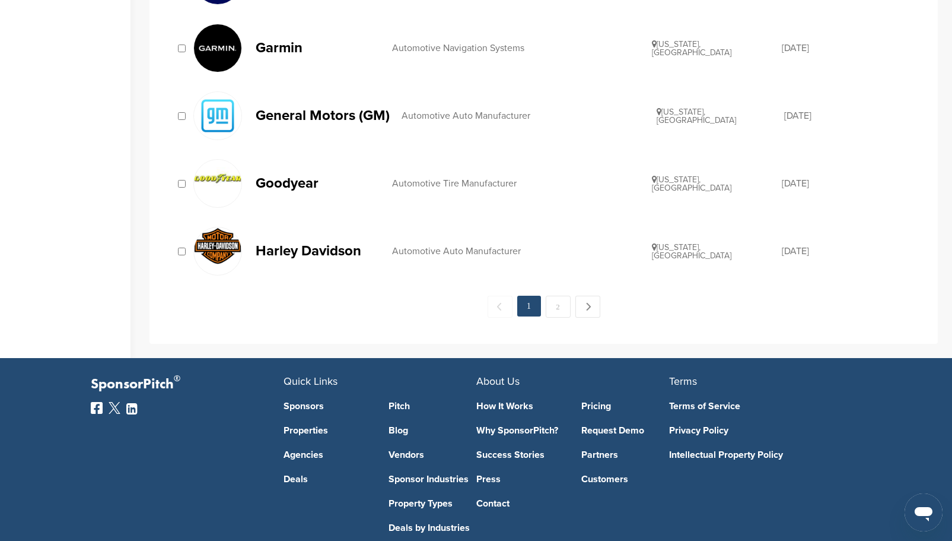
scroll to position [1362, 0]
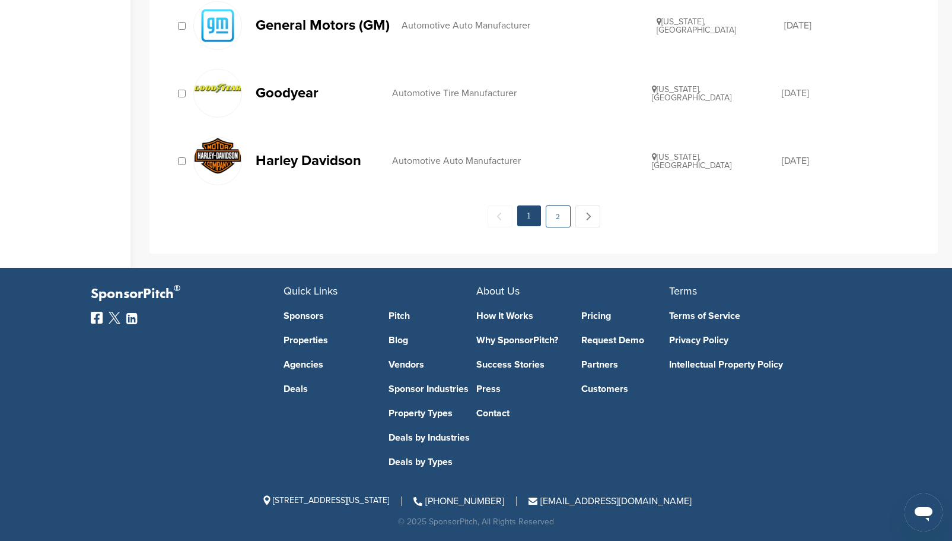
click at [555, 212] on link "2" at bounding box center [558, 216] width 25 height 22
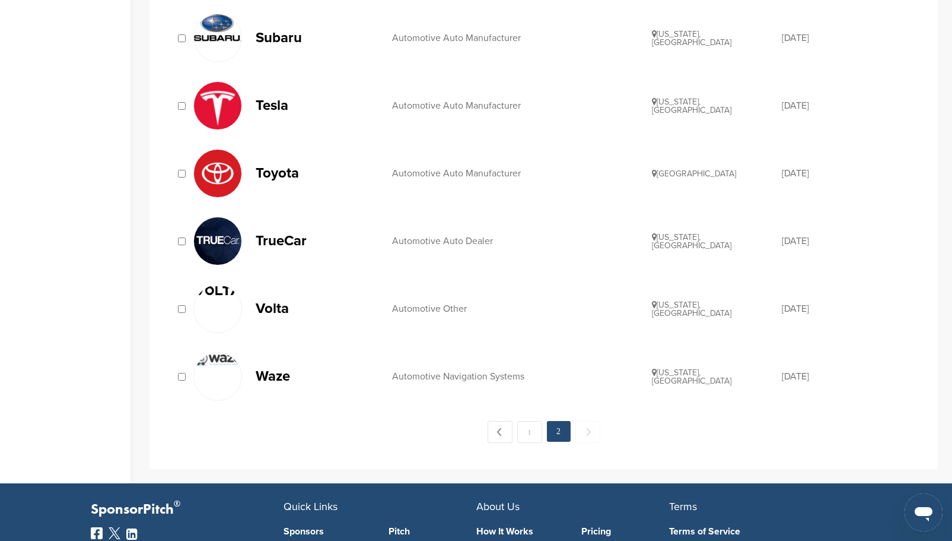
scroll to position [890, 0]
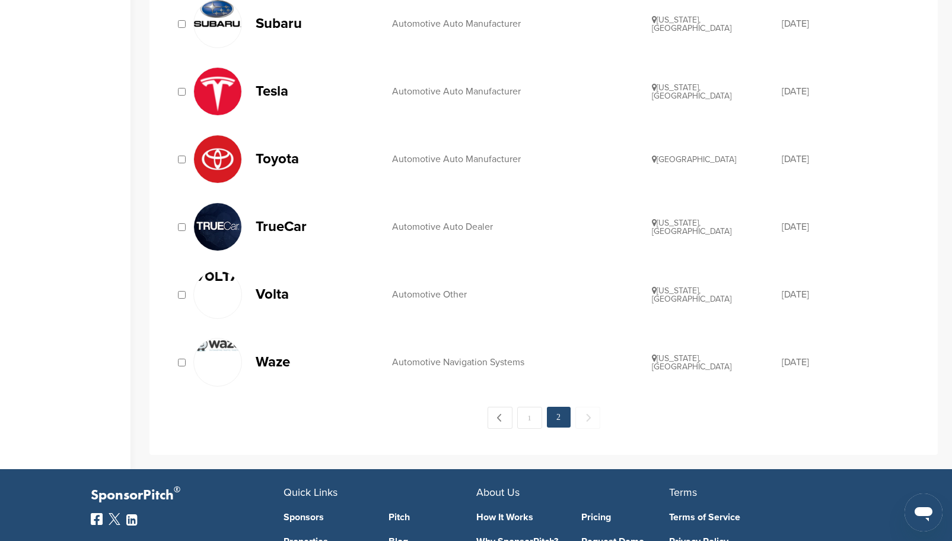
click at [209, 224] on img at bounding box center [217, 226] width 47 height 47
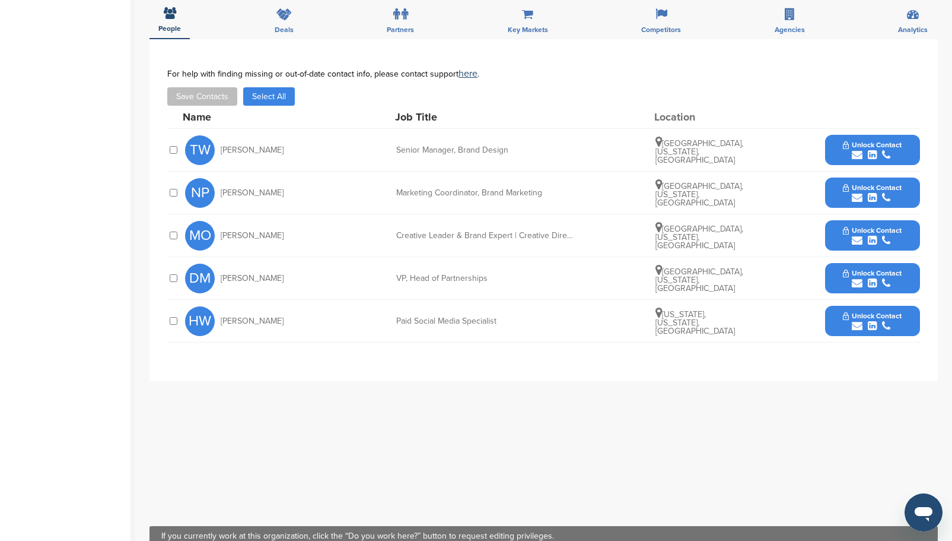
scroll to position [356, 0]
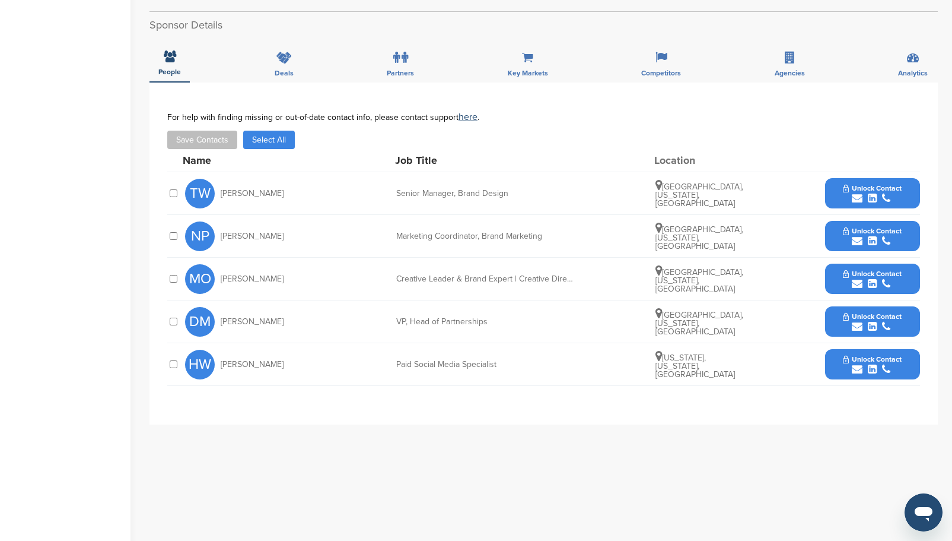
click at [865, 317] on span "Unlock Contact" at bounding box center [872, 316] width 59 height 8
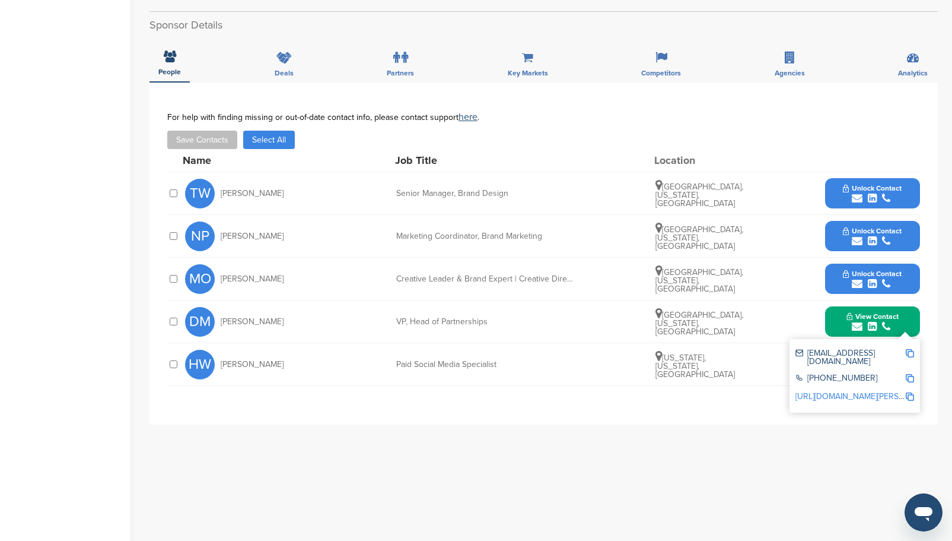
click at [847, 239] on div "submit" at bounding box center [872, 241] width 59 height 11
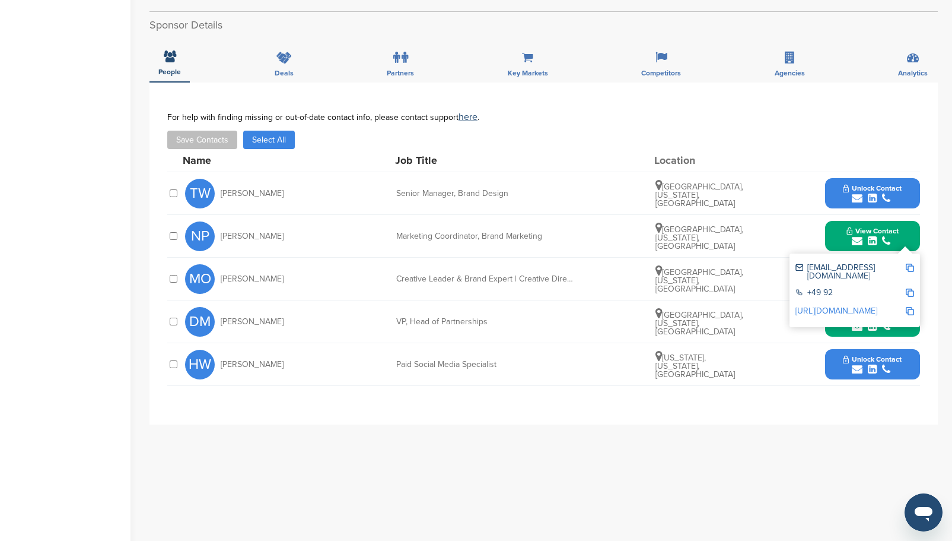
click at [843, 185] on button "Unlock Contact" at bounding box center [872, 194] width 87 height 36
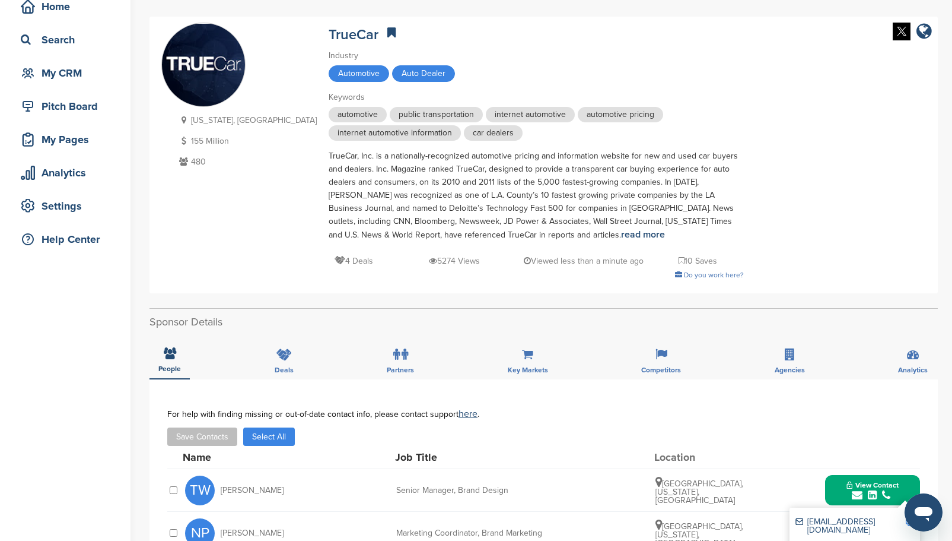
scroll to position [0, 0]
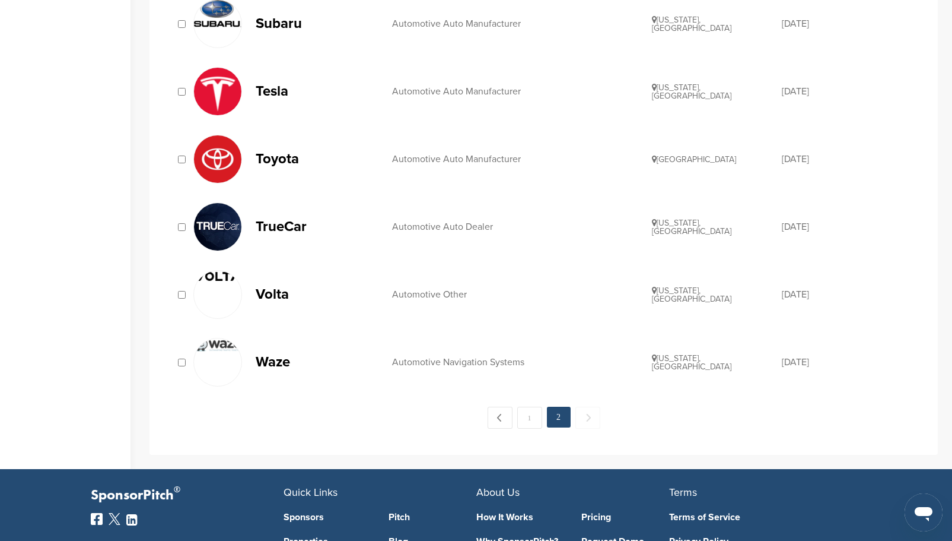
click at [275, 297] on p "Volta" at bounding box center [318, 294] width 125 height 15
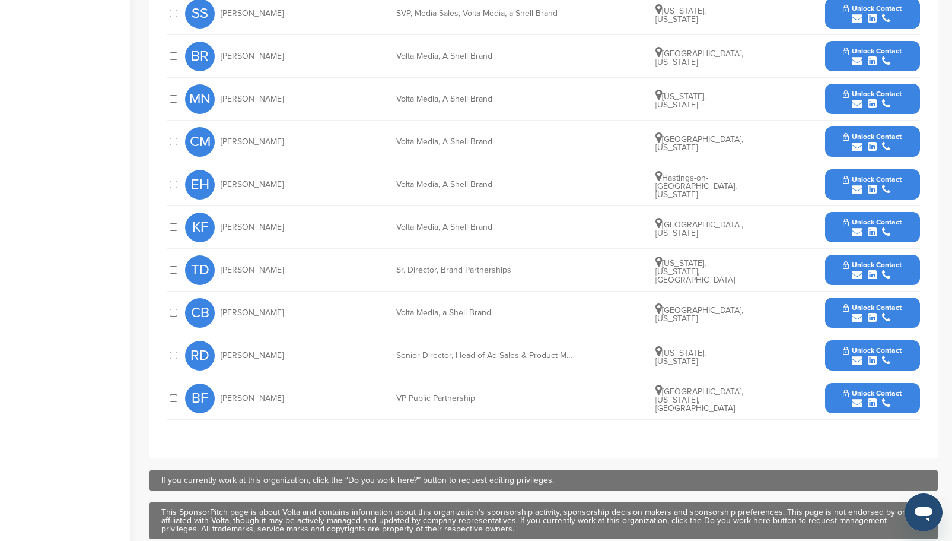
scroll to position [475, 0]
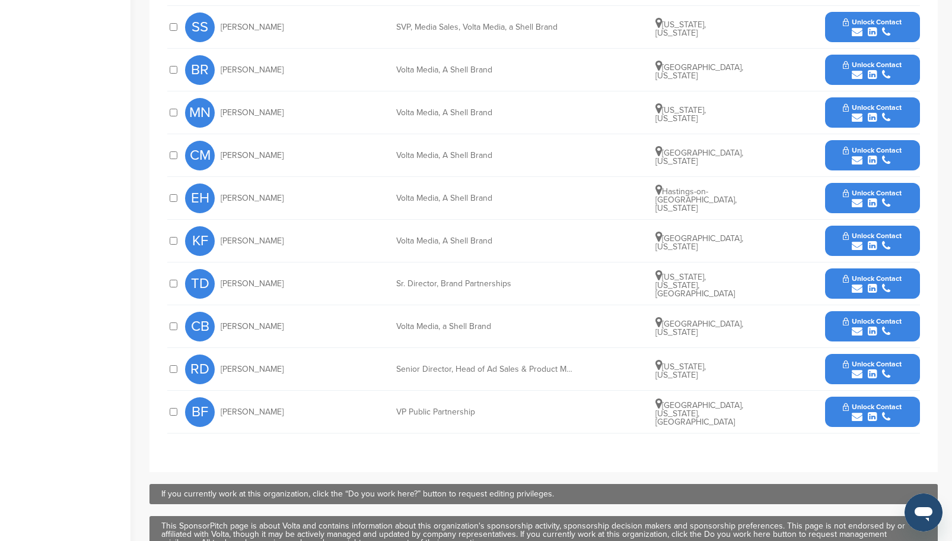
click at [846, 285] on div "submit" at bounding box center [872, 288] width 59 height 11
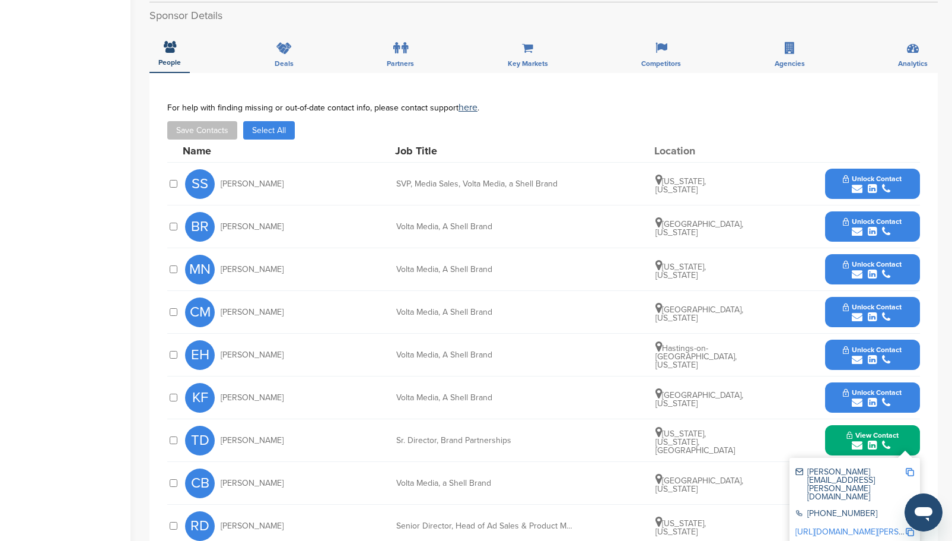
scroll to position [297, 0]
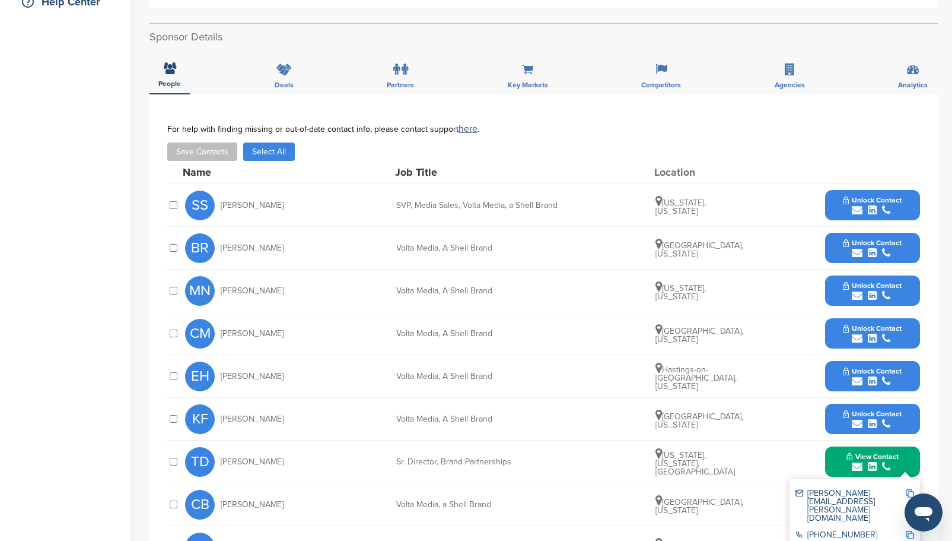
click at [862, 201] on span "Unlock Contact" at bounding box center [872, 200] width 59 height 8
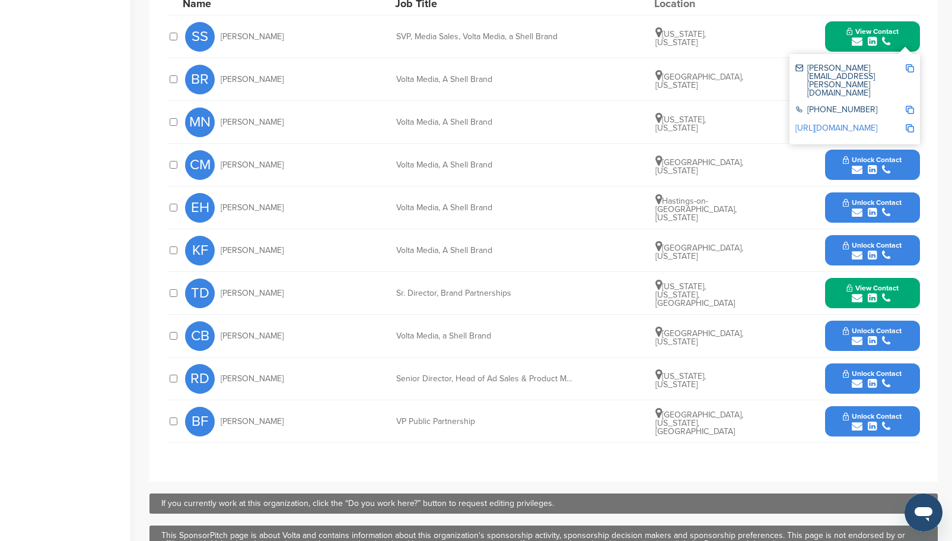
scroll to position [534, 0]
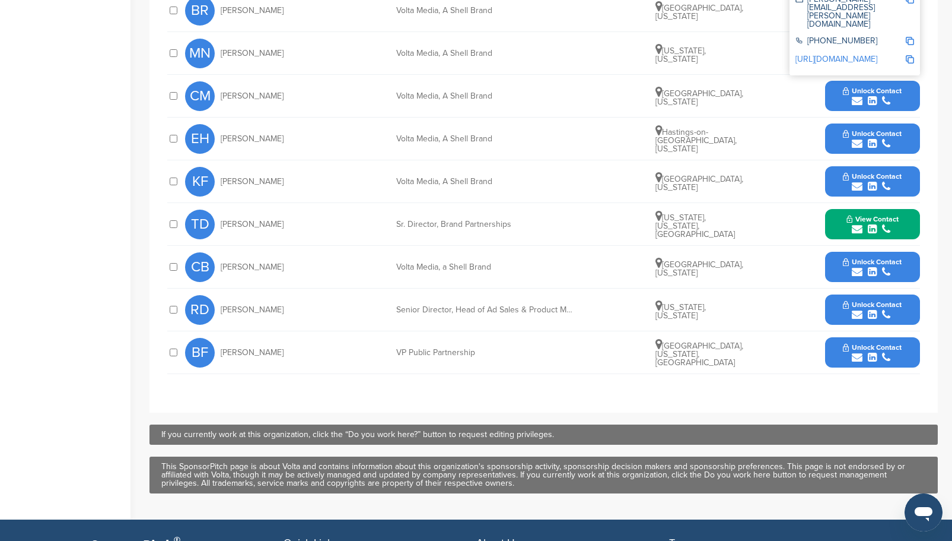
click at [852, 352] on icon "submit" at bounding box center [857, 357] width 11 height 11
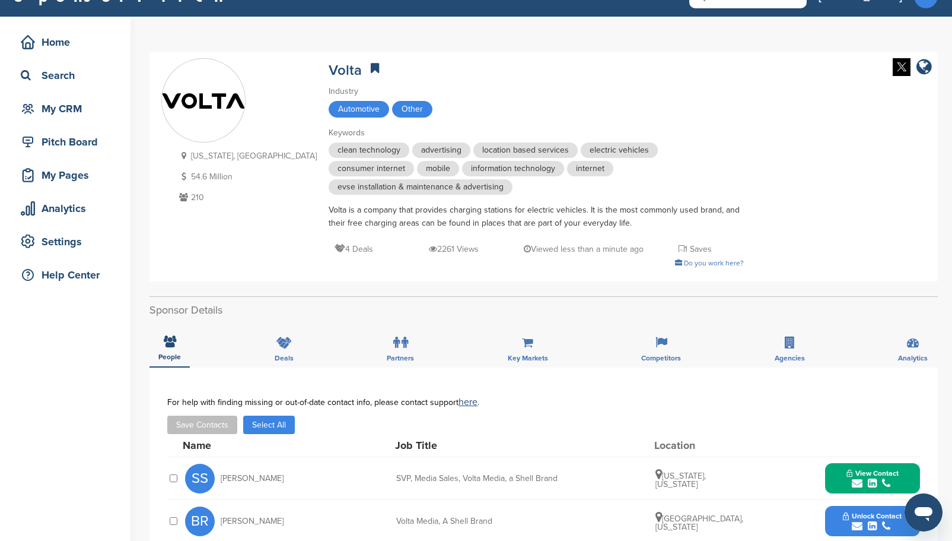
scroll to position [0, 0]
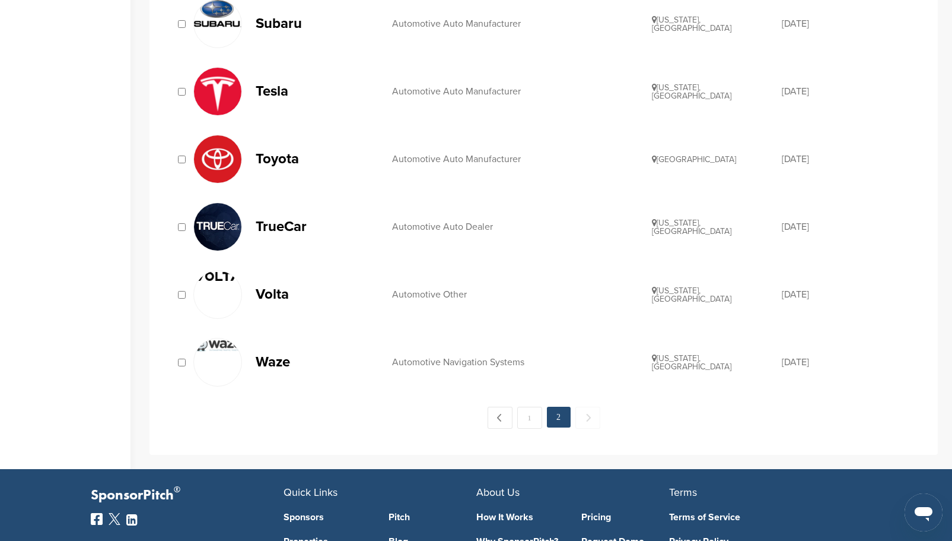
click at [281, 364] on p "Waze" at bounding box center [318, 361] width 125 height 15
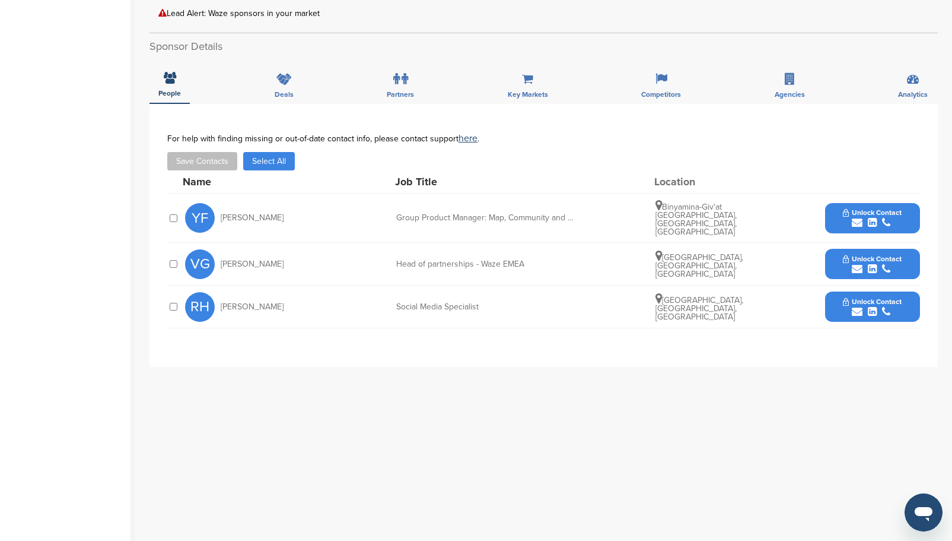
scroll to position [356, 0]
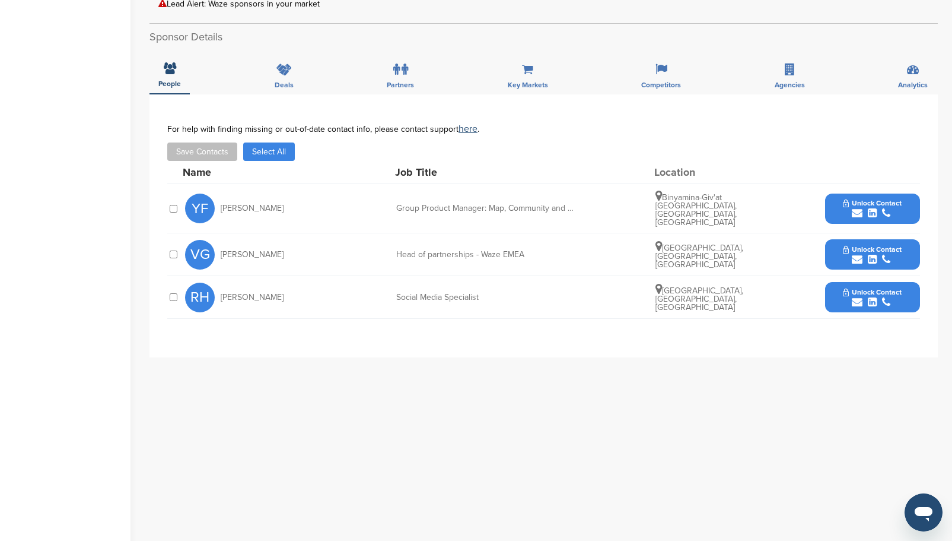
click at [856, 245] on span "Unlock Contact" at bounding box center [872, 249] width 59 height 8
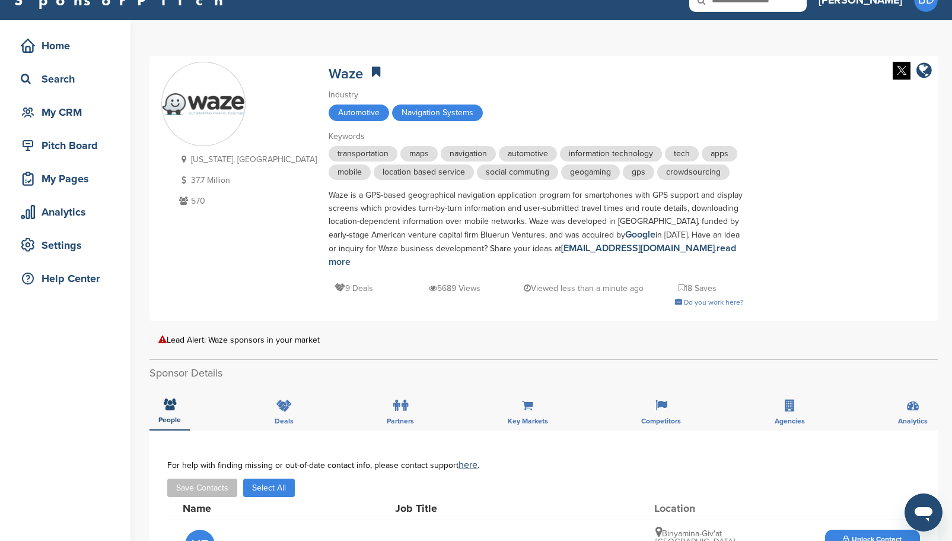
scroll to position [0, 0]
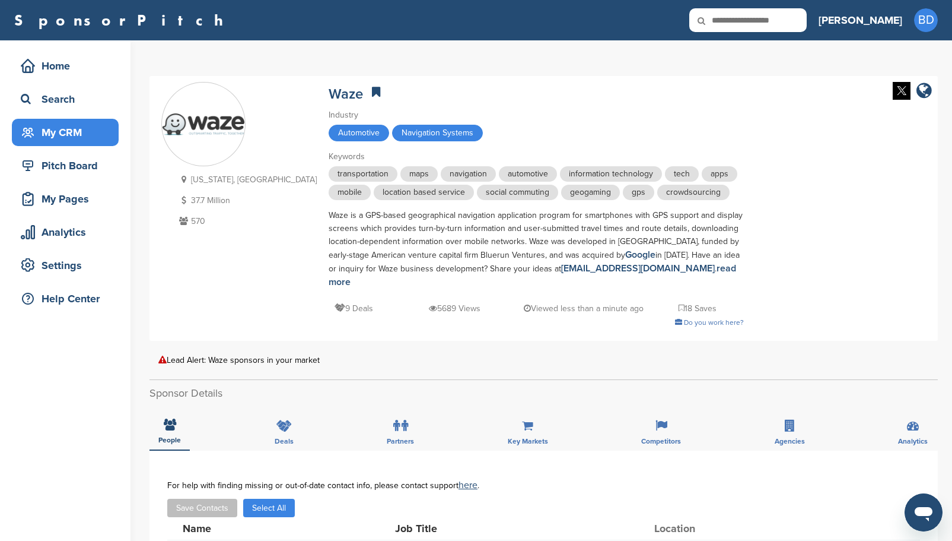
click at [75, 131] on div "My CRM" at bounding box center [68, 132] width 101 height 21
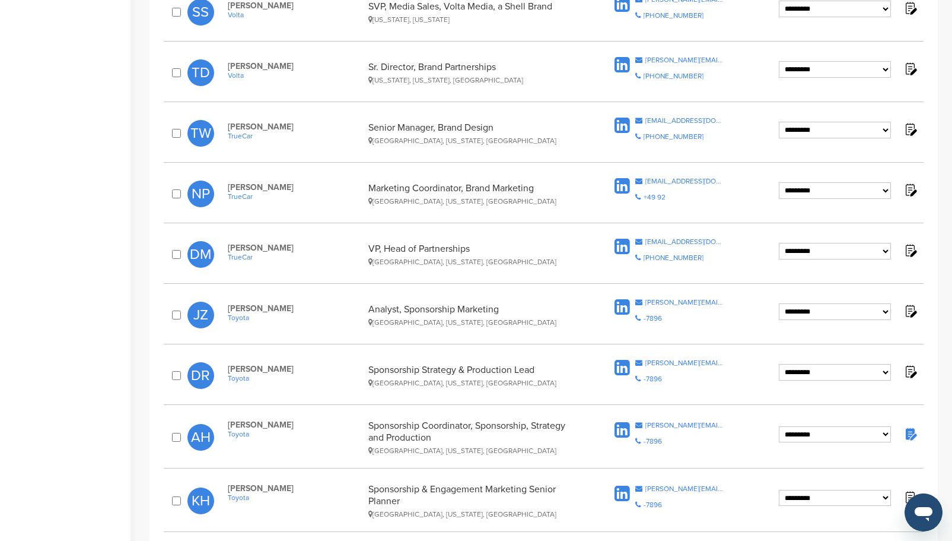
scroll to position [356, 0]
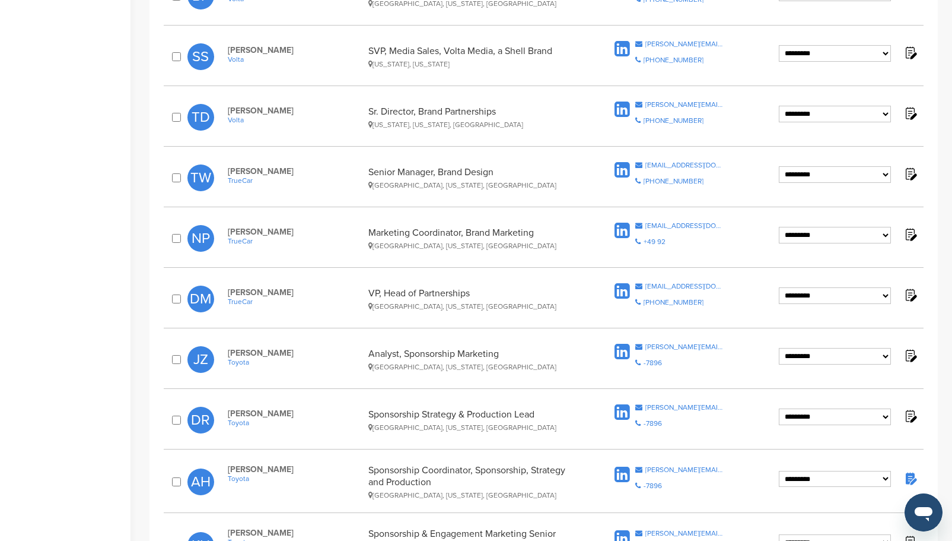
click at [621, 294] on icon at bounding box center [622, 291] width 15 height 18
click at [622, 228] on icon at bounding box center [622, 231] width 15 height 18
click at [617, 170] on icon at bounding box center [622, 170] width 15 height 18
click at [620, 355] on icon at bounding box center [622, 352] width 15 height 18
click at [627, 412] on icon at bounding box center [622, 413] width 15 height 18
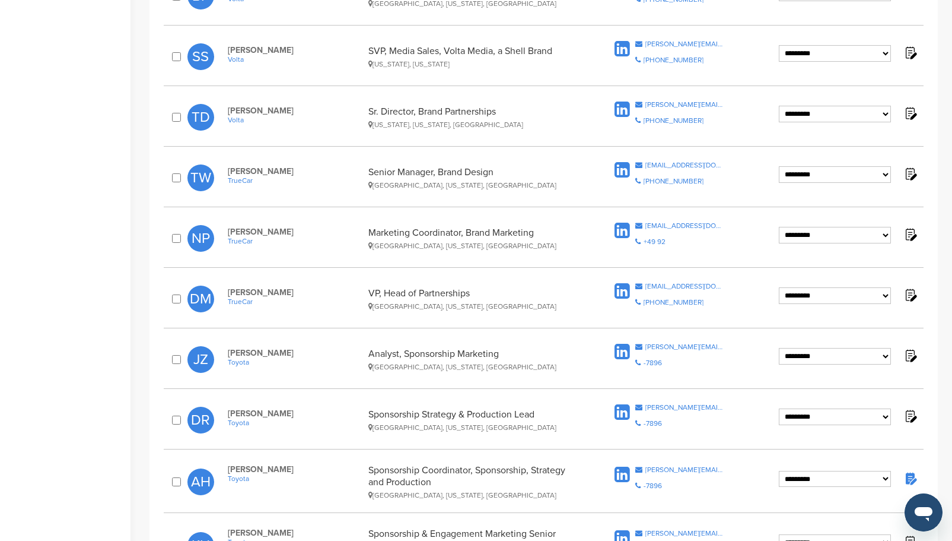
scroll to position [178, 0]
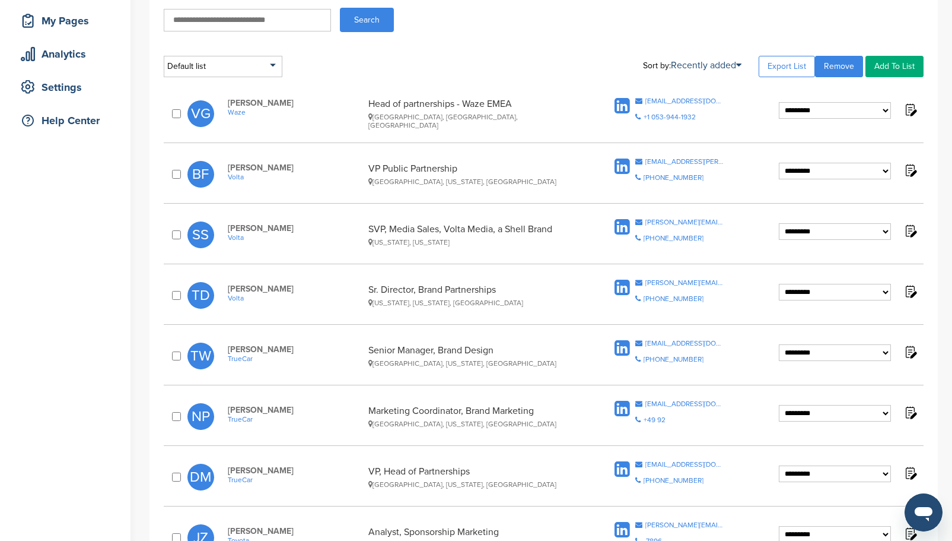
click at [622, 288] on icon at bounding box center [622, 288] width 15 height 18
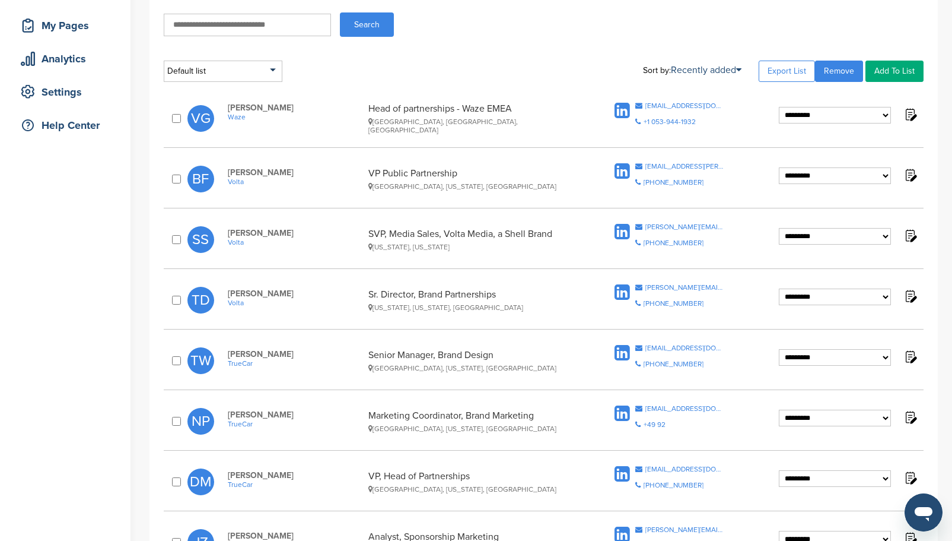
scroll to position [119, 0]
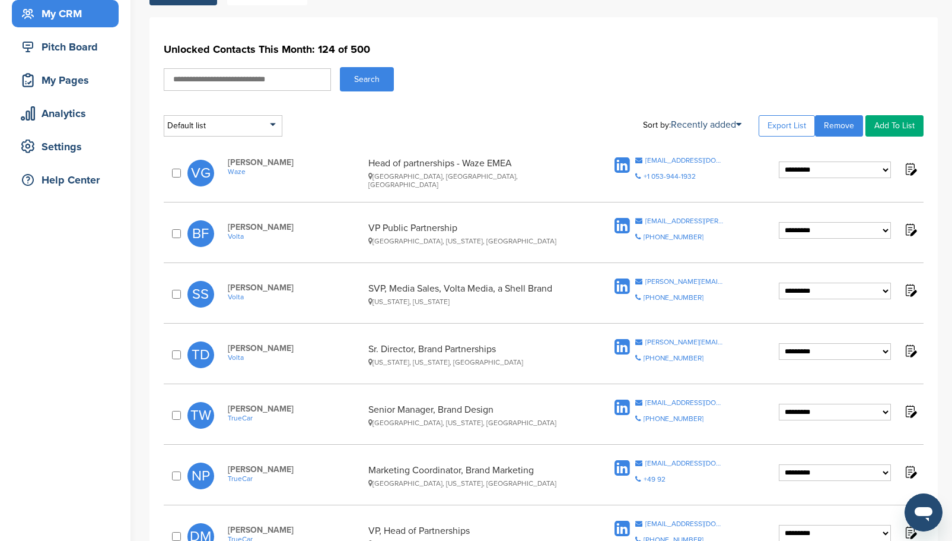
click at [619, 283] on icon at bounding box center [622, 287] width 15 height 18
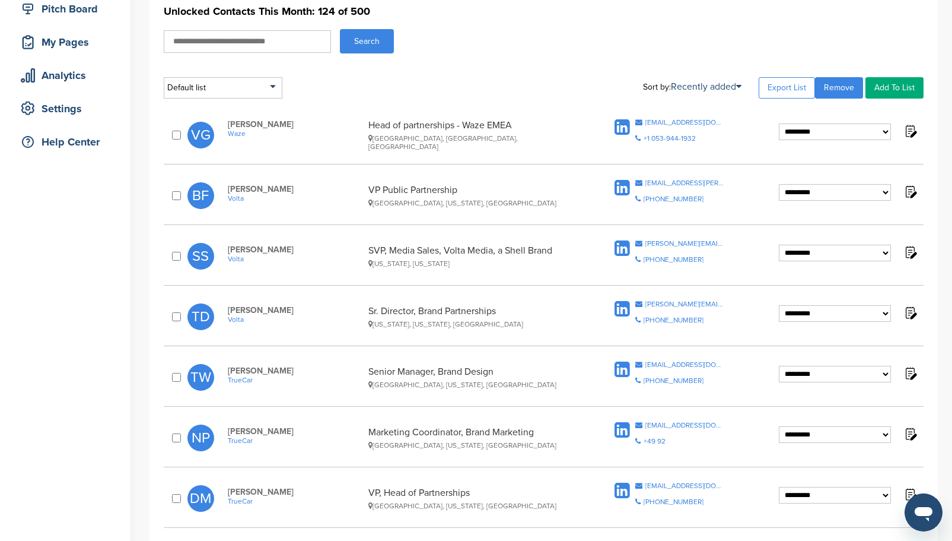
scroll to position [178, 0]
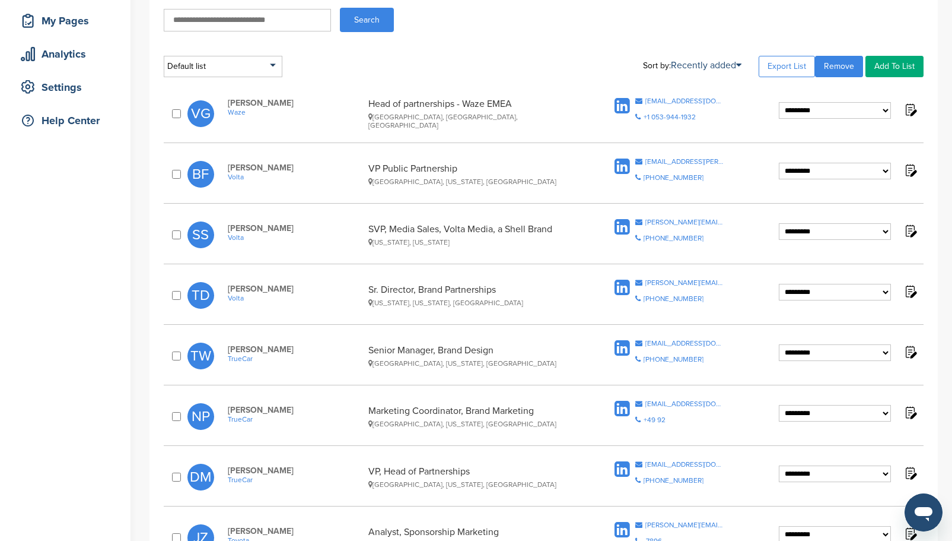
click at [625, 225] on icon at bounding box center [622, 227] width 15 height 18
click at [620, 290] on icon at bounding box center [622, 288] width 15 height 18
click at [624, 290] on icon at bounding box center [622, 288] width 15 height 18
click at [624, 292] on icon at bounding box center [622, 288] width 15 height 18
click at [618, 104] on icon at bounding box center [622, 106] width 15 height 18
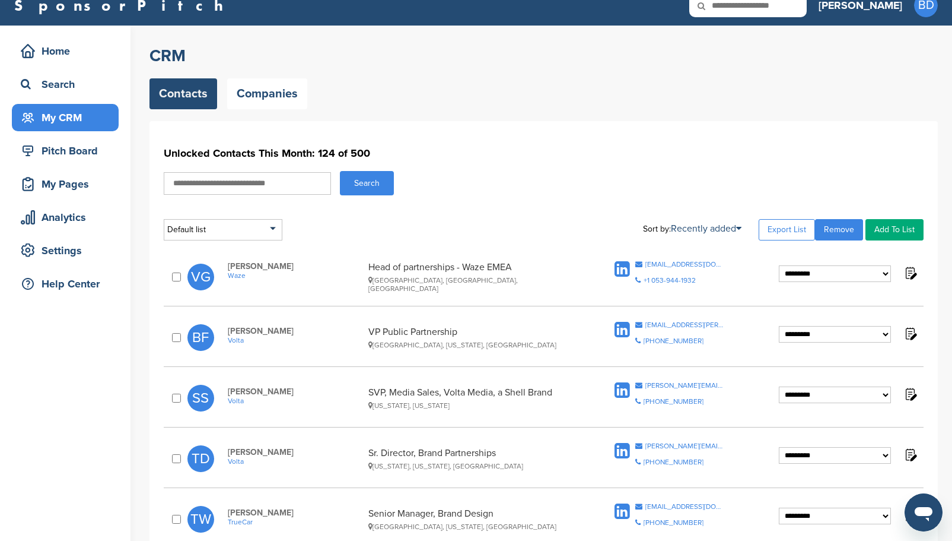
scroll to position [0, 0]
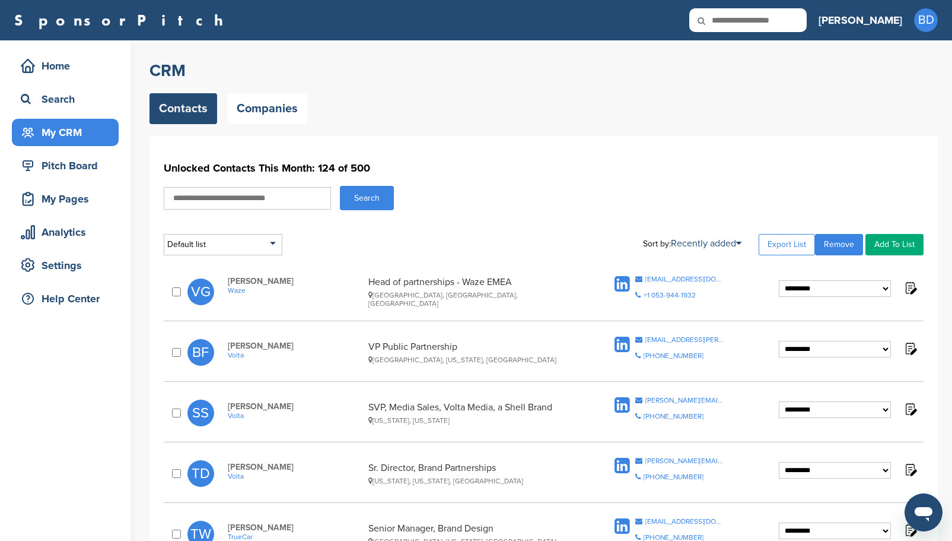
click at [622, 284] on icon at bounding box center [622, 284] width 15 height 18
click at [622, 281] on icon at bounding box center [622, 284] width 15 height 18
click at [621, 347] on icon at bounding box center [622, 345] width 15 height 18
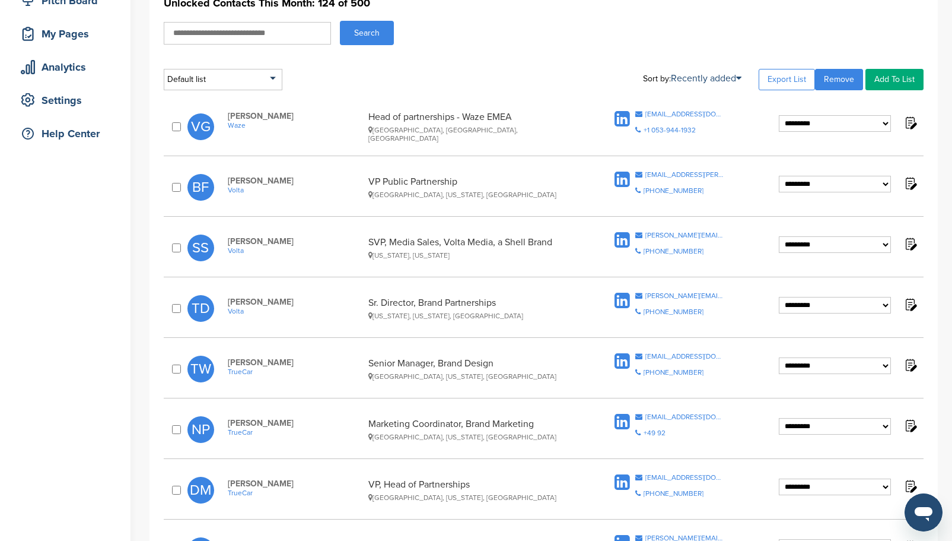
scroll to position [178, 0]
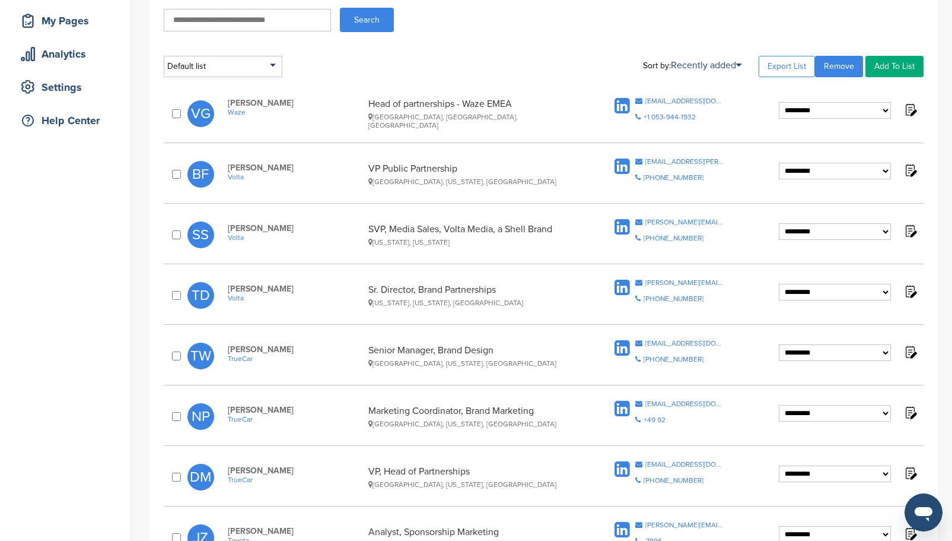
click at [625, 227] on icon at bounding box center [622, 227] width 15 height 18
click at [618, 293] on icon at bounding box center [622, 288] width 15 height 18
click at [617, 346] on icon at bounding box center [622, 348] width 15 height 18
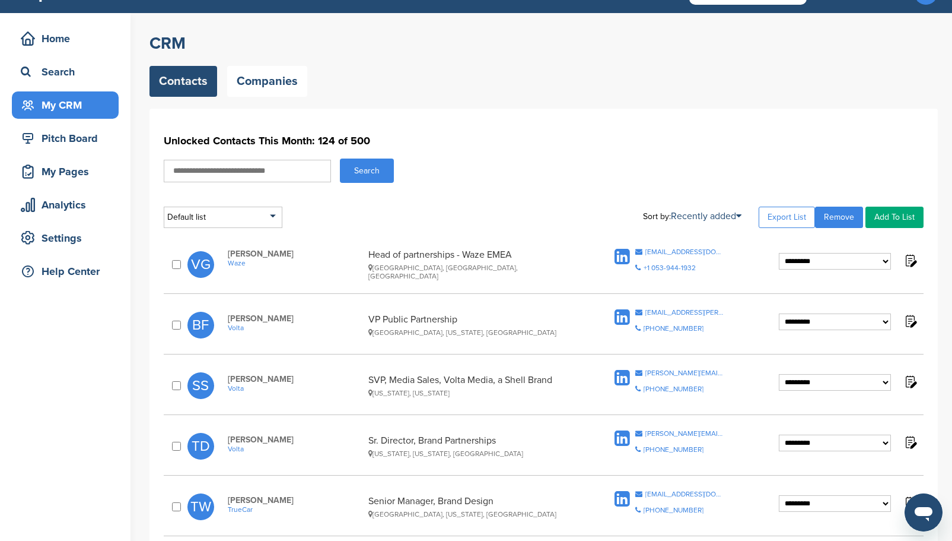
scroll to position [0, 0]
